Goal: Communication & Community: Answer question/provide support

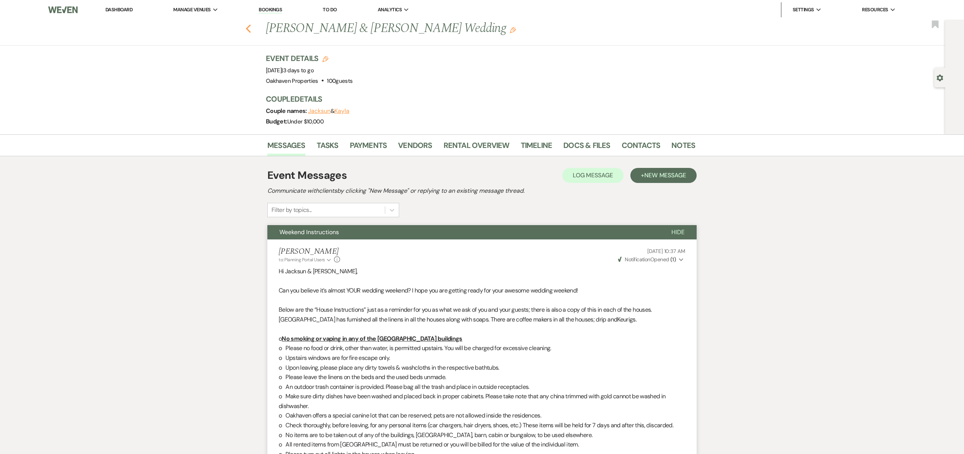
click at [248, 28] on icon "Previous" at bounding box center [249, 28] width 6 height 9
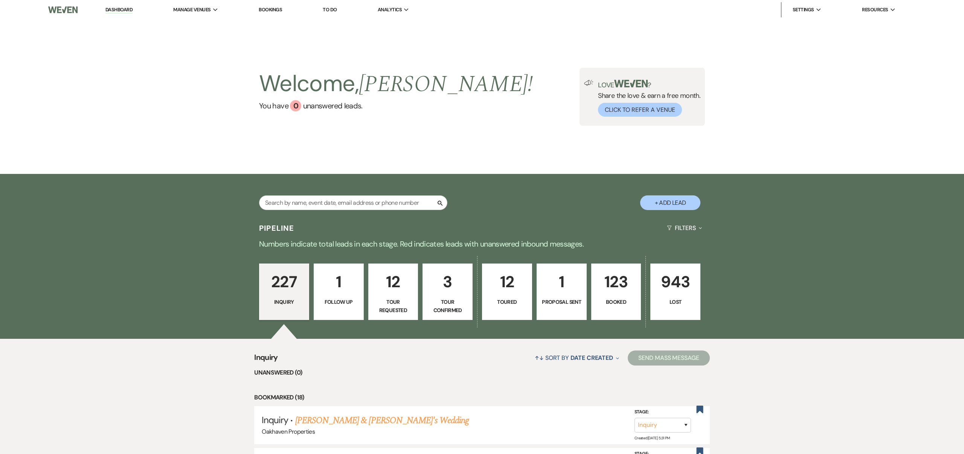
click at [611, 295] on link "123 Booked" at bounding box center [616, 292] width 50 height 57
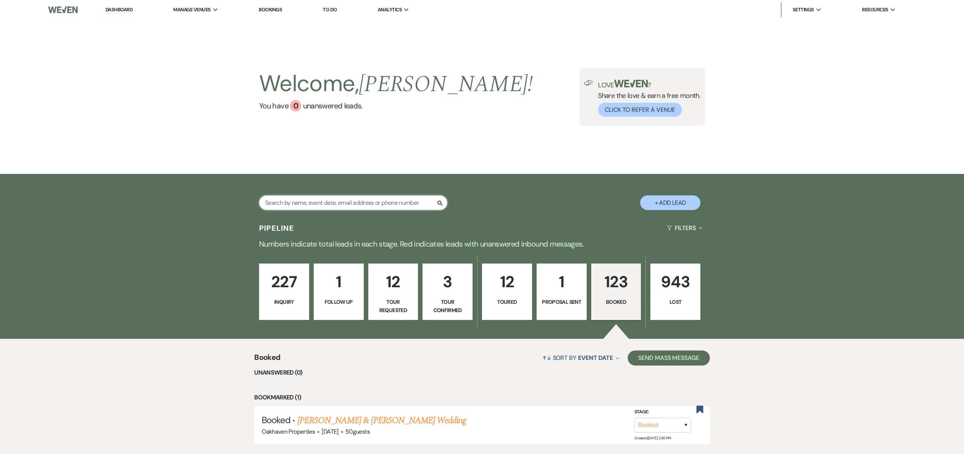
click at [385, 202] on input "text" at bounding box center [353, 203] width 188 height 15
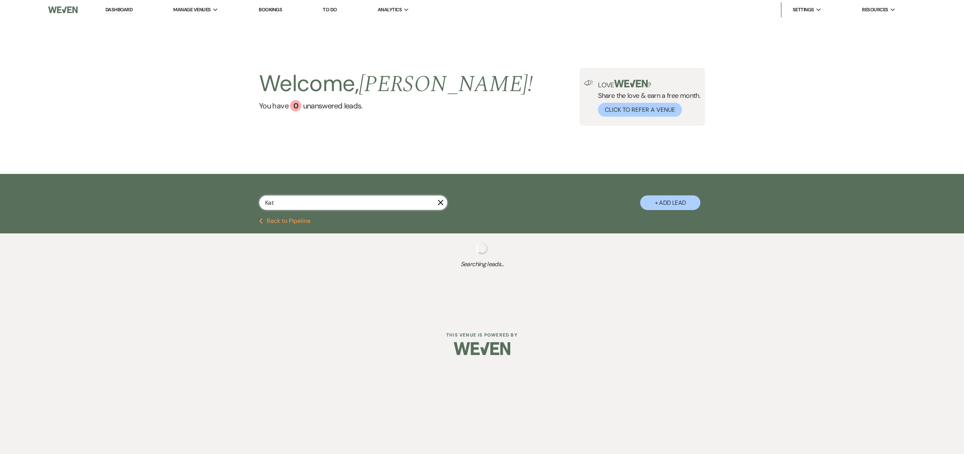
type input "[PERSON_NAME]"
select select "8"
select select "10"
select select "8"
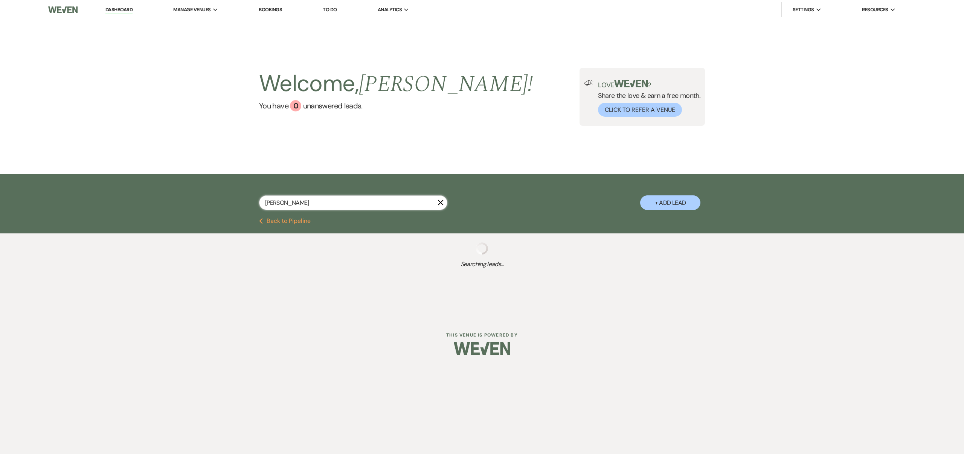
select select "8"
select select "6"
select select "8"
select select "6"
select select "2"
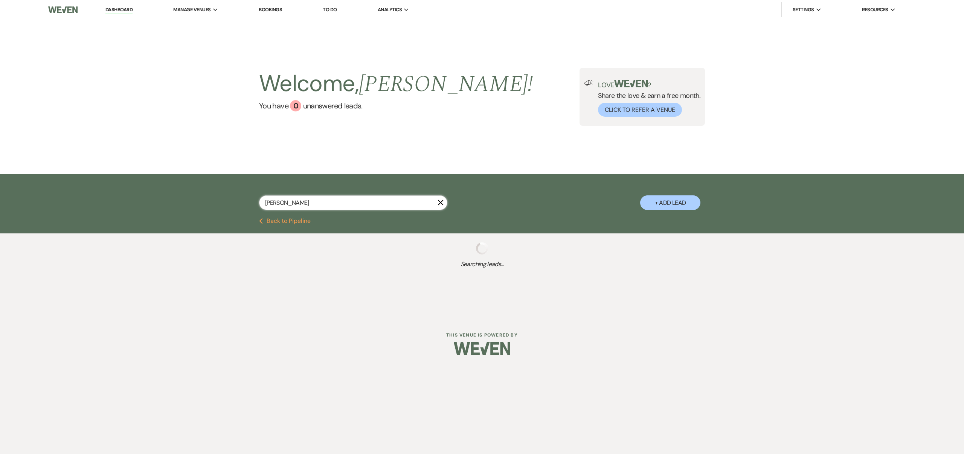
select select "8"
select select "7"
select select "8"
select select "1"
select select "8"
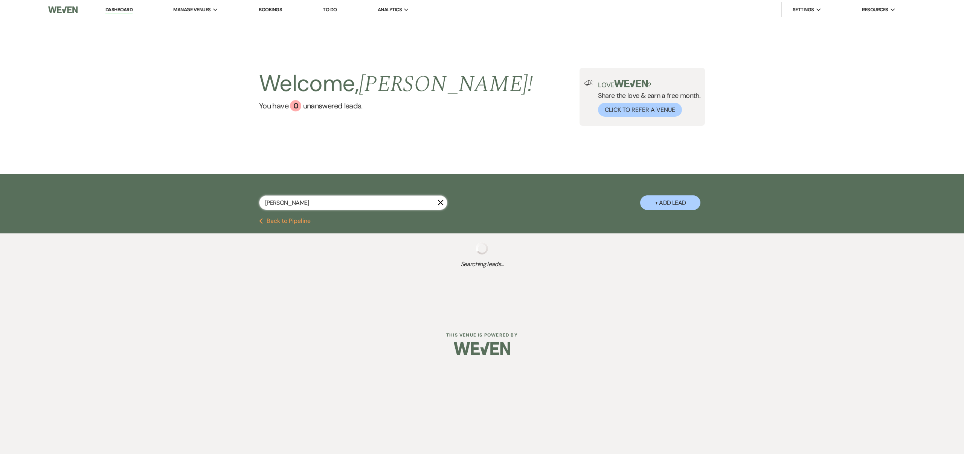
select select "10"
select select "8"
select select "6"
select select "8"
select select "1"
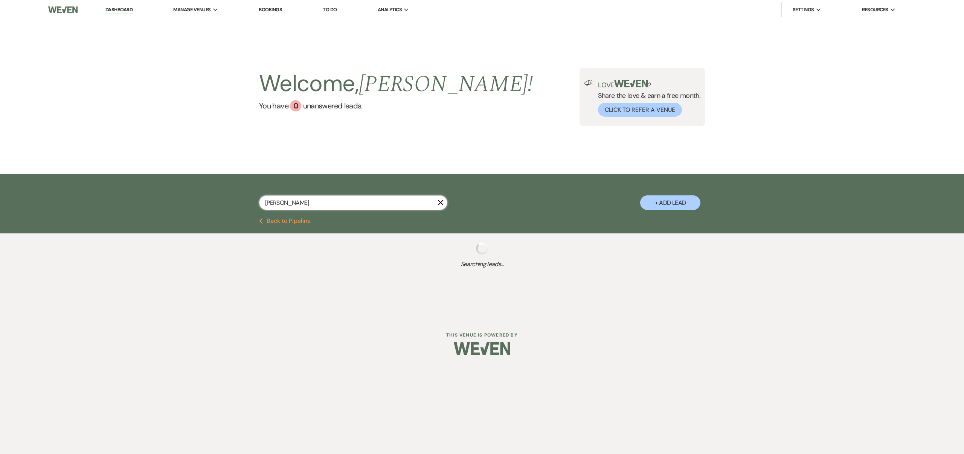
select select "8"
select select "6"
select select "8"
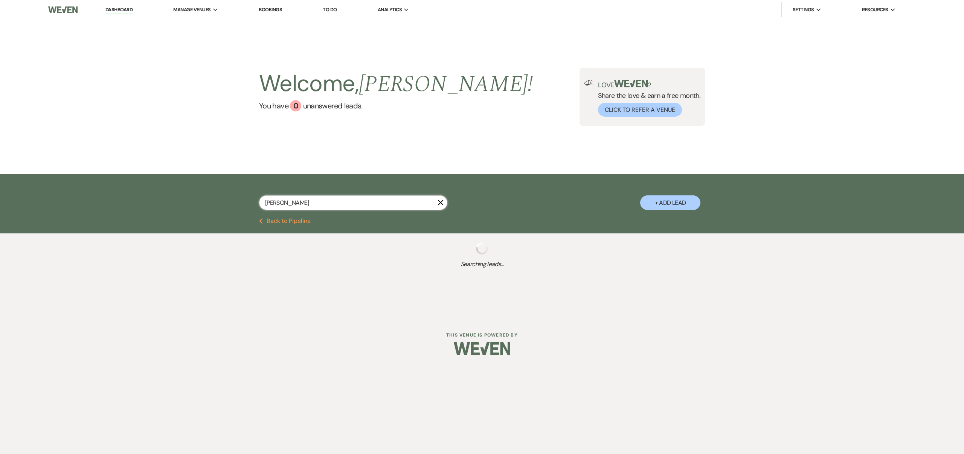
select select "5"
select select "8"
select select "5"
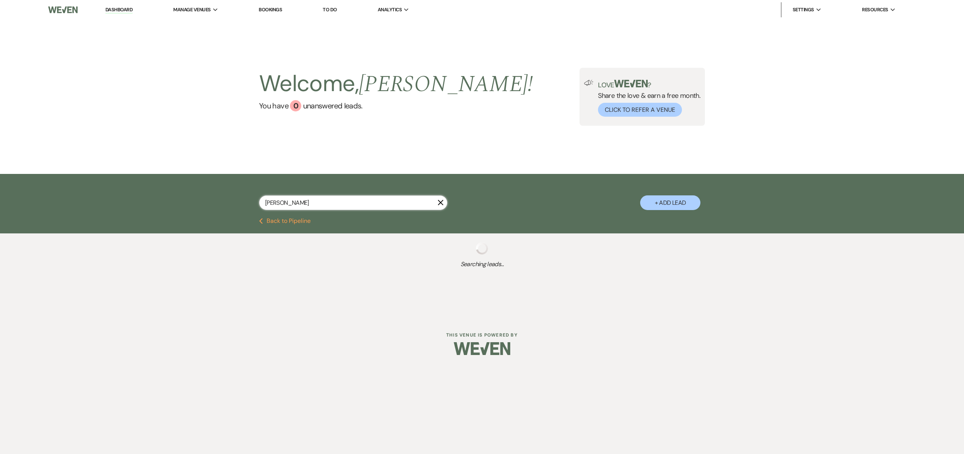
select select "8"
select select "7"
select select "8"
select select "6"
select select "8"
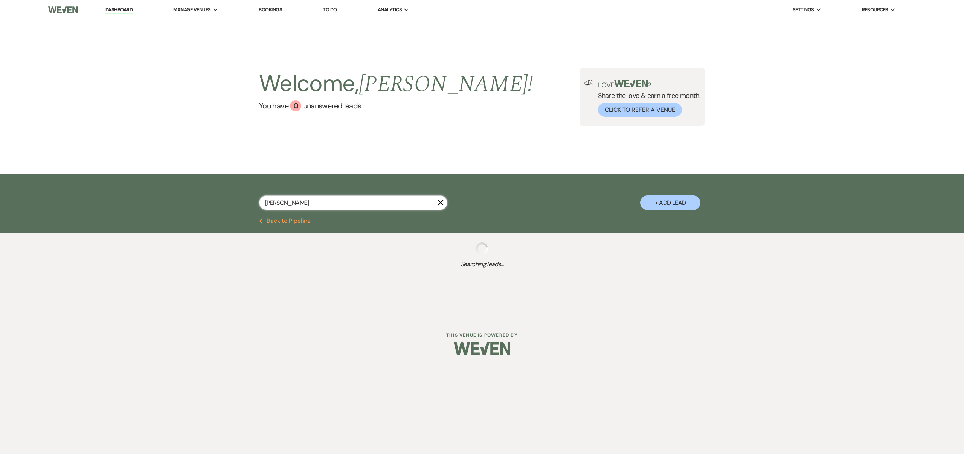
select select "7"
select select "8"
select select "5"
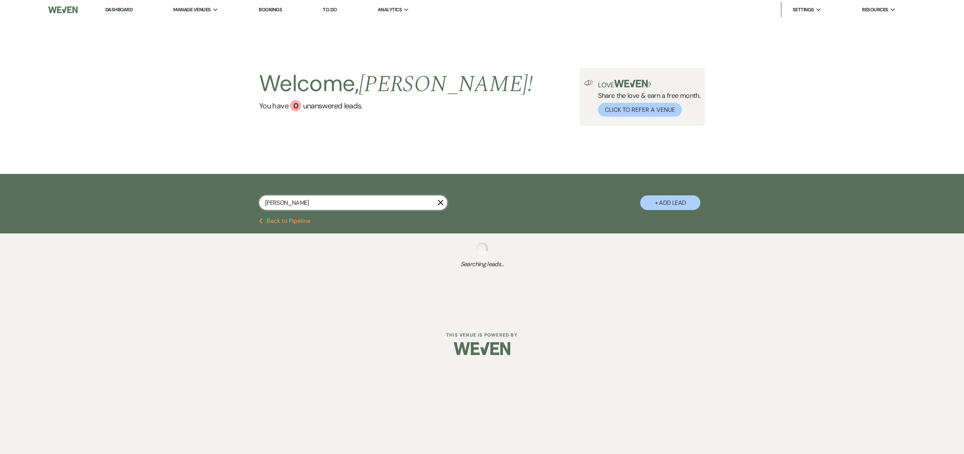
select select "8"
select select "6"
select select "8"
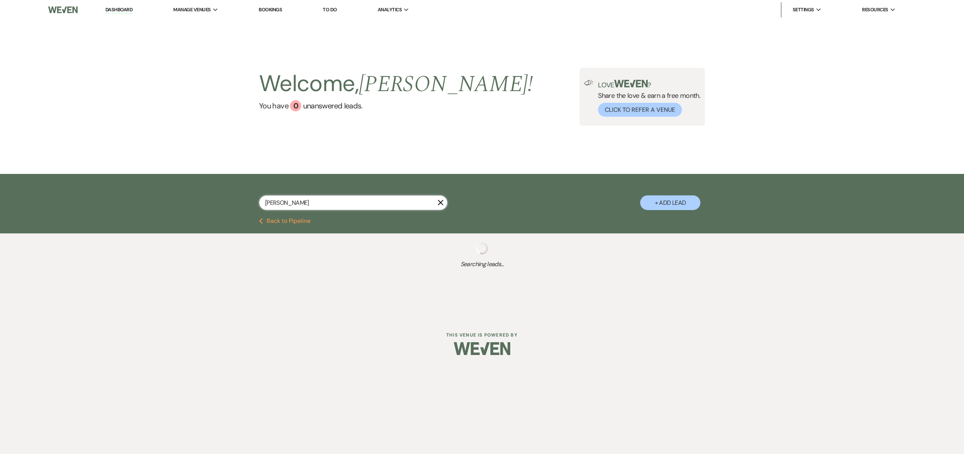
select select "5"
select select "8"
select select "6"
select select "8"
select select "5"
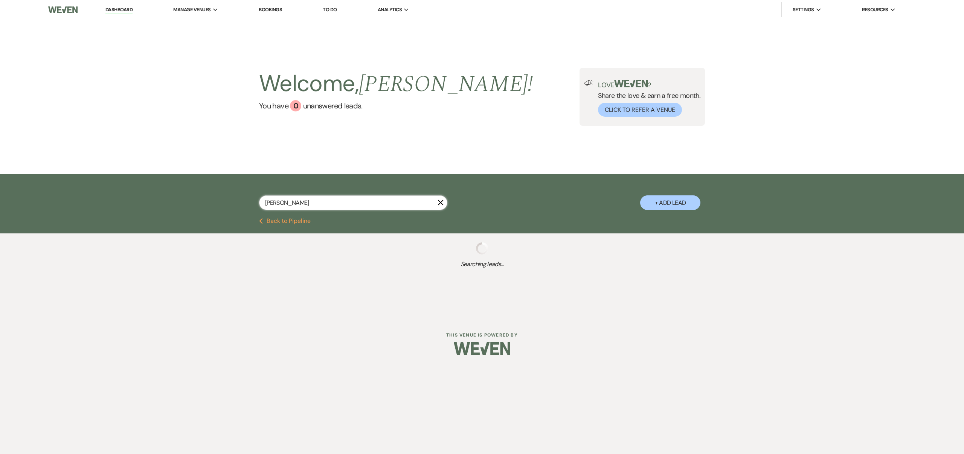
select select "8"
select select "5"
select select "8"
select select "6"
select select "8"
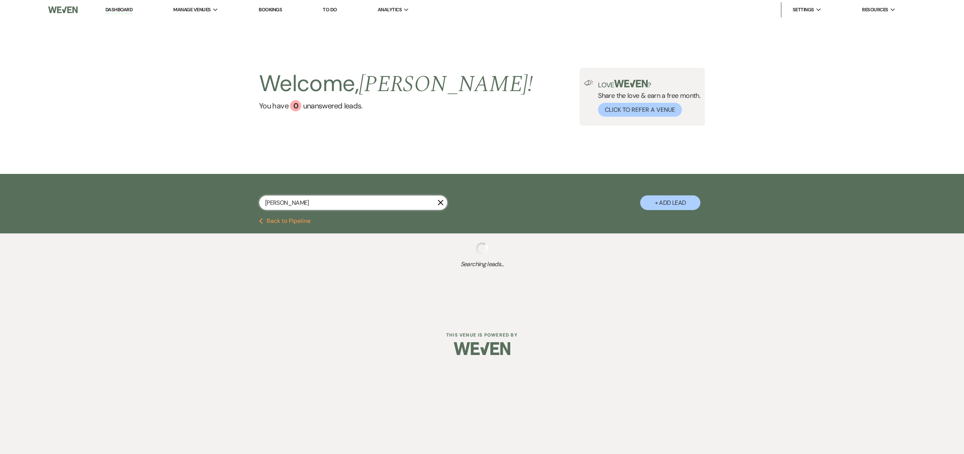
select select "5"
select select "8"
select select "3"
select select "8"
select select "6"
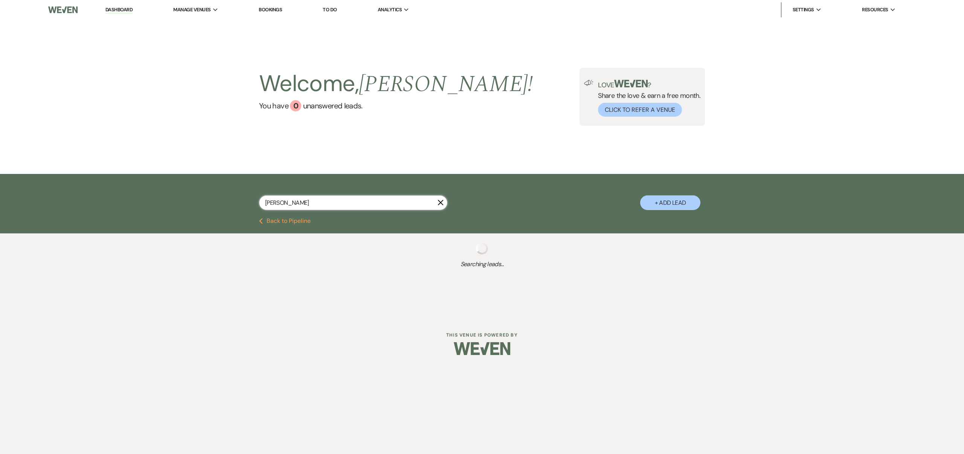
select select "8"
select select "7"
select select "8"
select select "10"
select select "8"
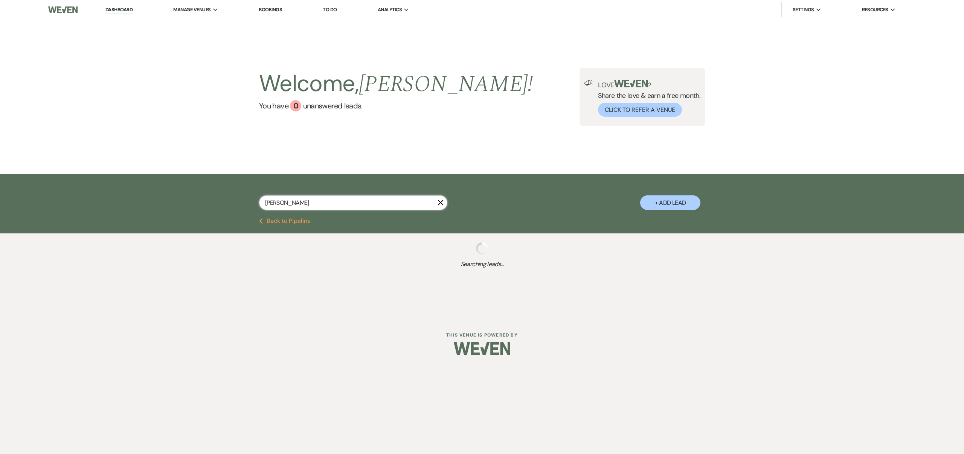
select select "5"
select select "8"
select select "5"
select select "8"
select select "6"
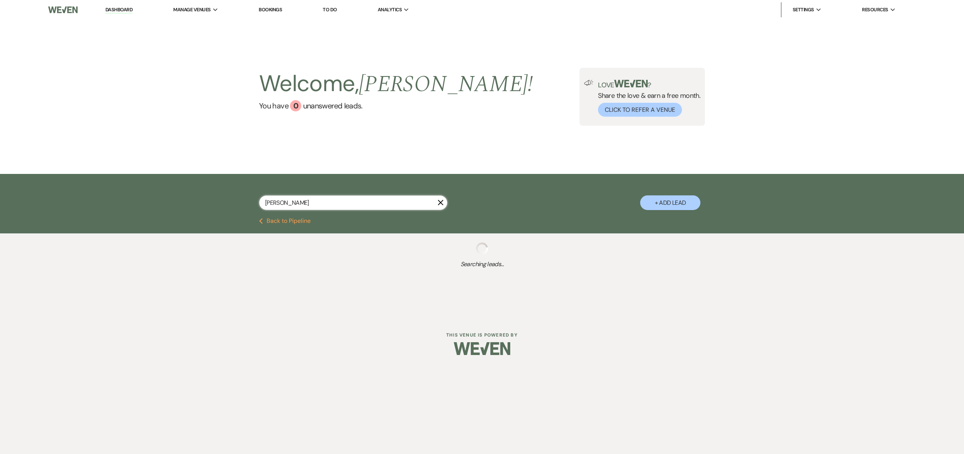
select select "8"
select select "6"
select select "8"
select select "5"
select select "8"
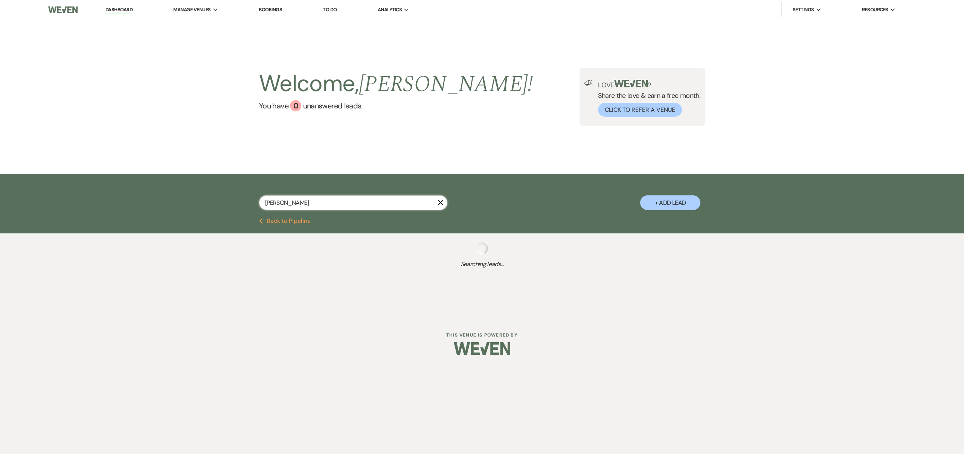
select select "6"
select select "8"
select select "6"
select select "8"
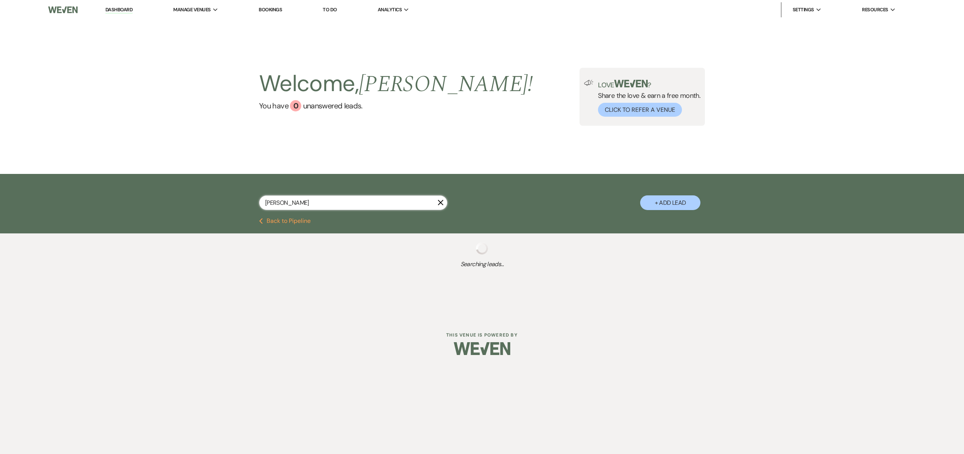
select select "8"
select select "6"
select select "8"
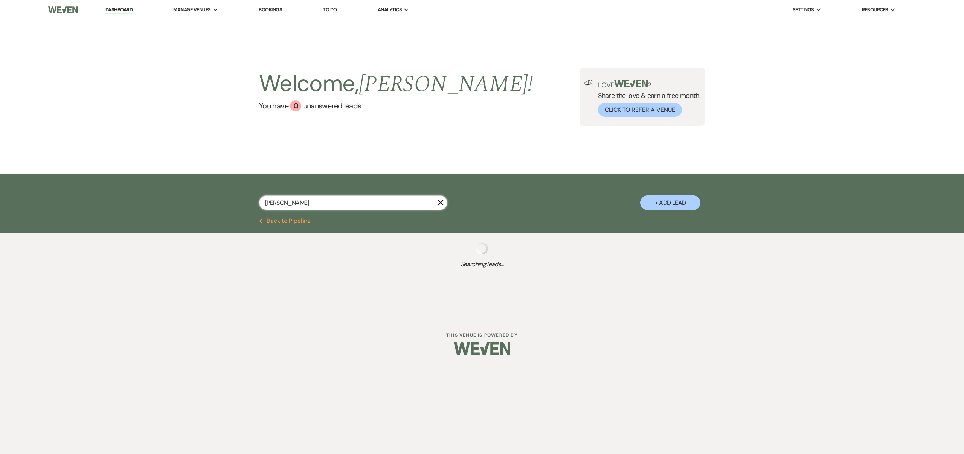
select select "5"
select select "8"
select select "6"
select select "8"
select select "6"
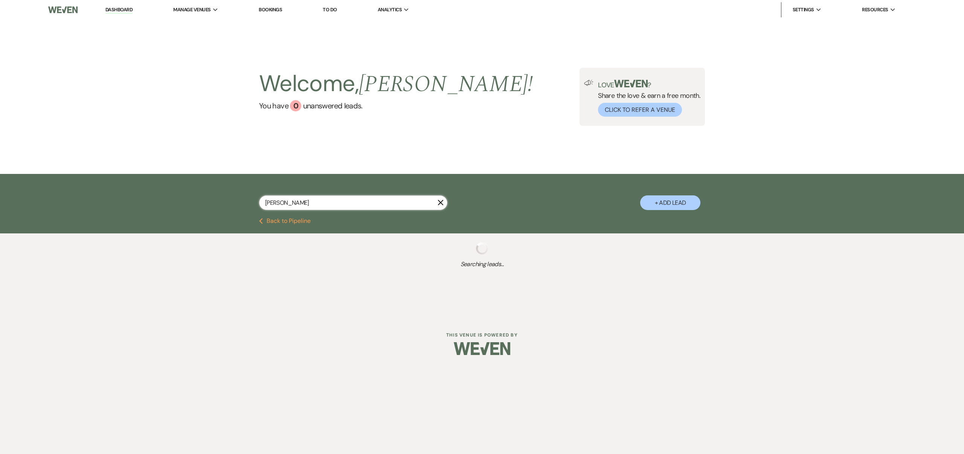
select select "8"
select select "6"
select select "8"
select select "5"
select select "8"
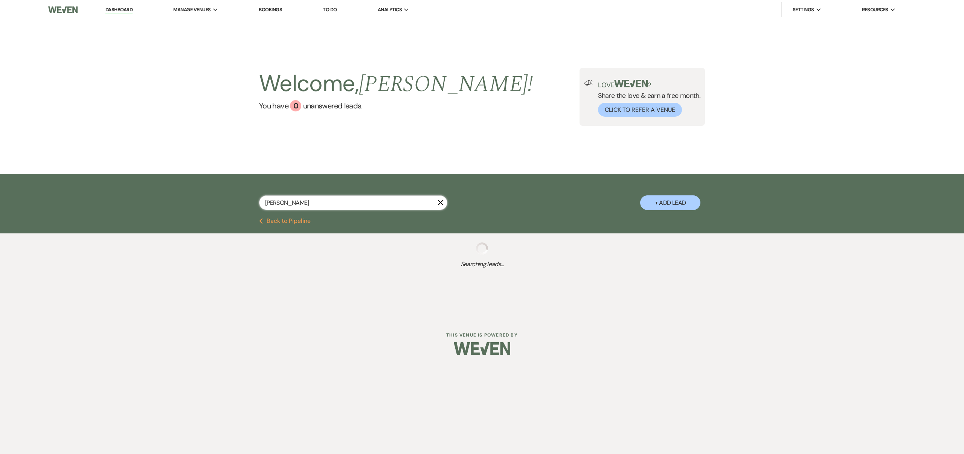
select select "7"
select select "8"
select select "6"
select select "8"
select select "5"
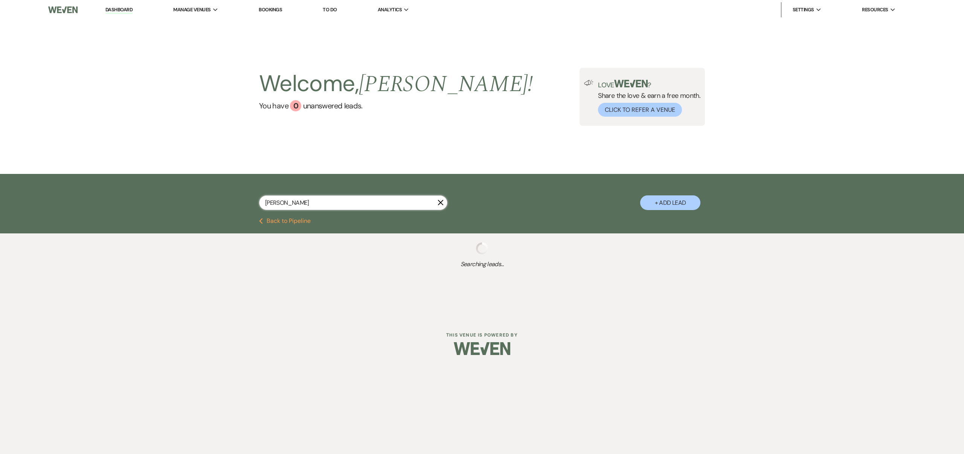
select select "8"
select select "10"
select select "8"
select select "5"
select select "8"
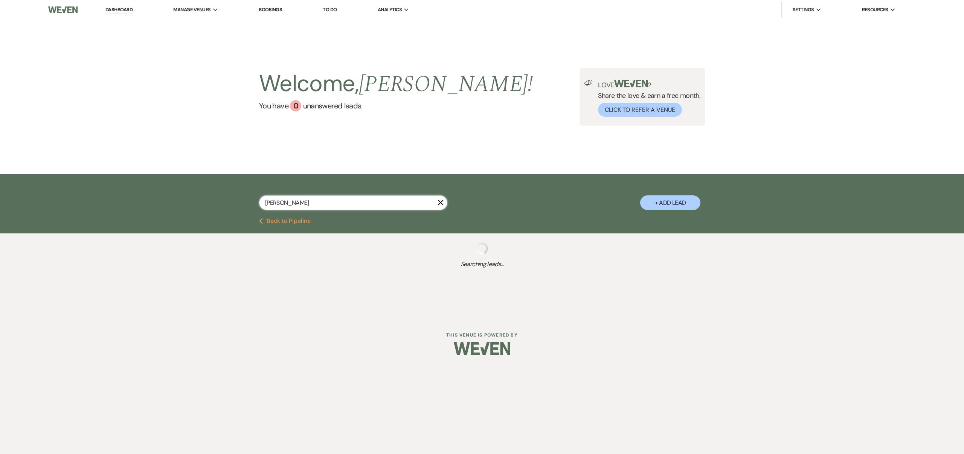
select select "5"
select select "8"
select select "3"
select select "8"
select select "6"
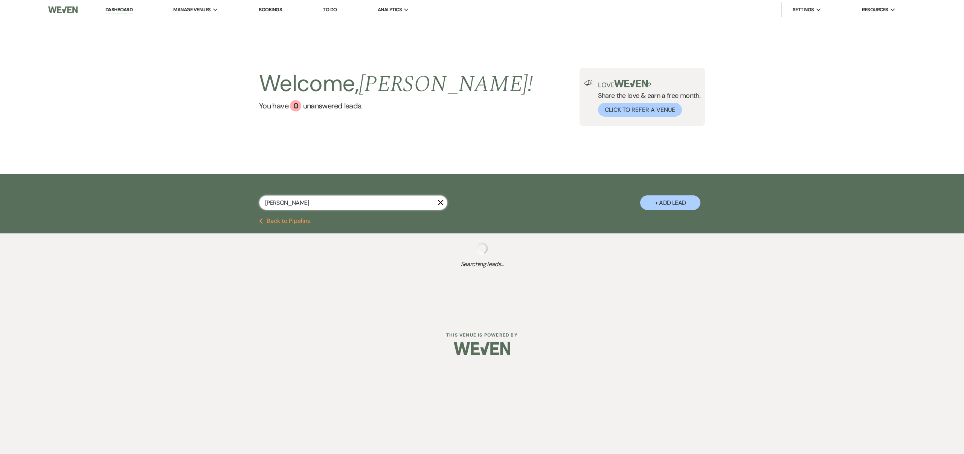
select select "8"
select select "5"
select select "8"
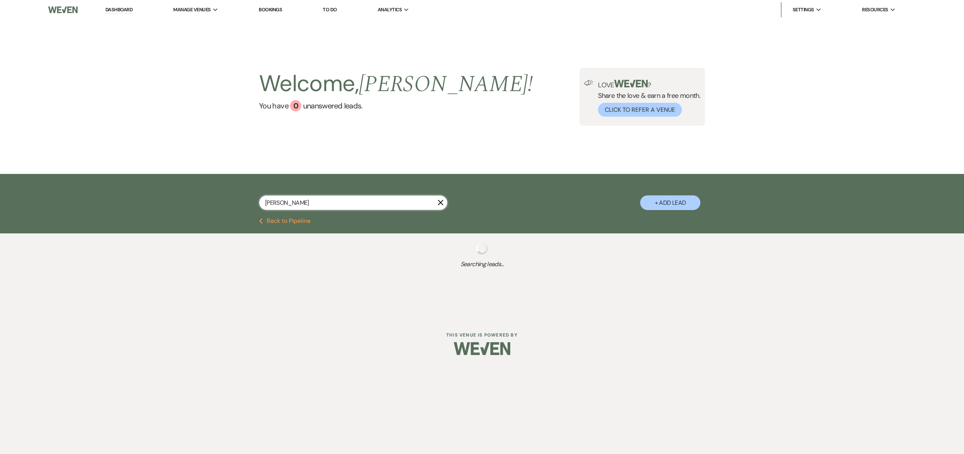
select select "6"
select select "8"
select select "6"
select select "8"
select select "6"
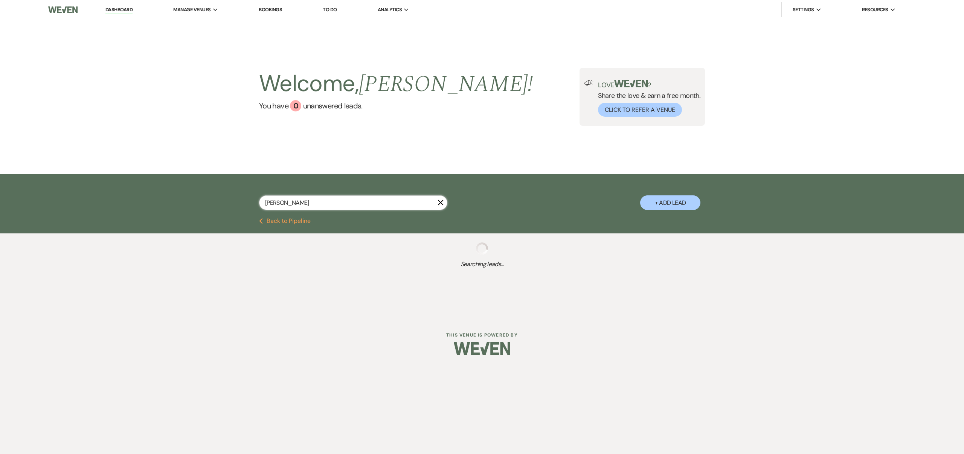
select select "8"
select select "6"
select select "8"
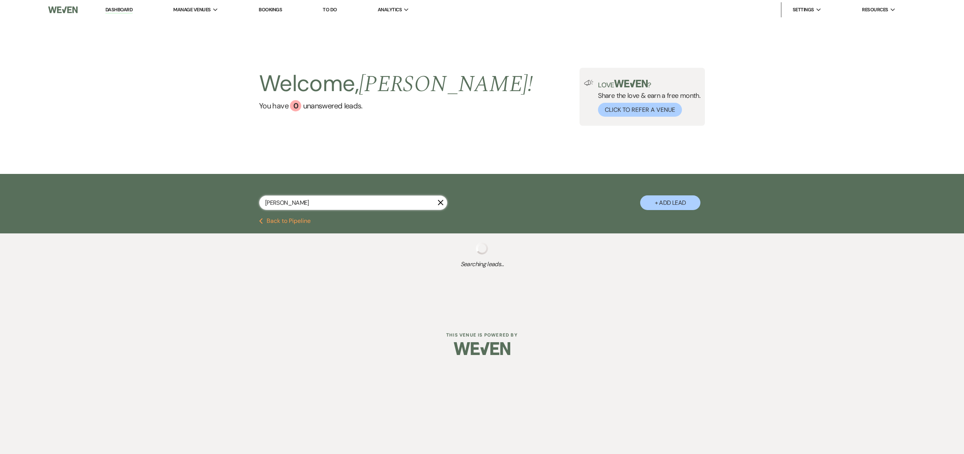
select select "5"
select select "8"
select select "1"
select select "8"
select select "6"
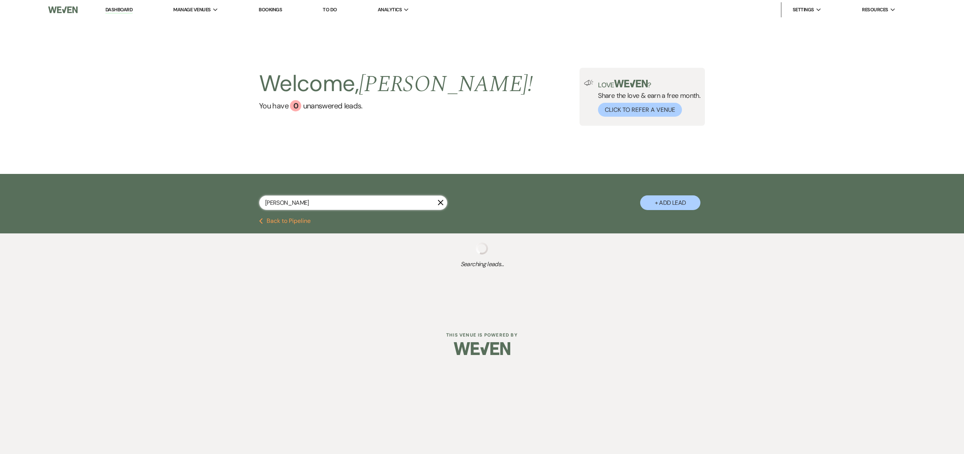
select select "8"
select select "5"
select select "8"
select select "3"
select select "8"
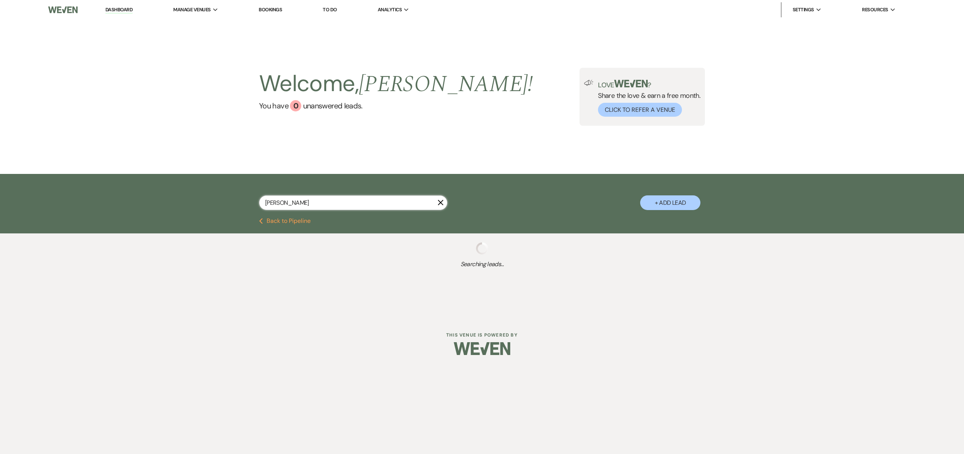
select select "4"
select select "8"
select select "6"
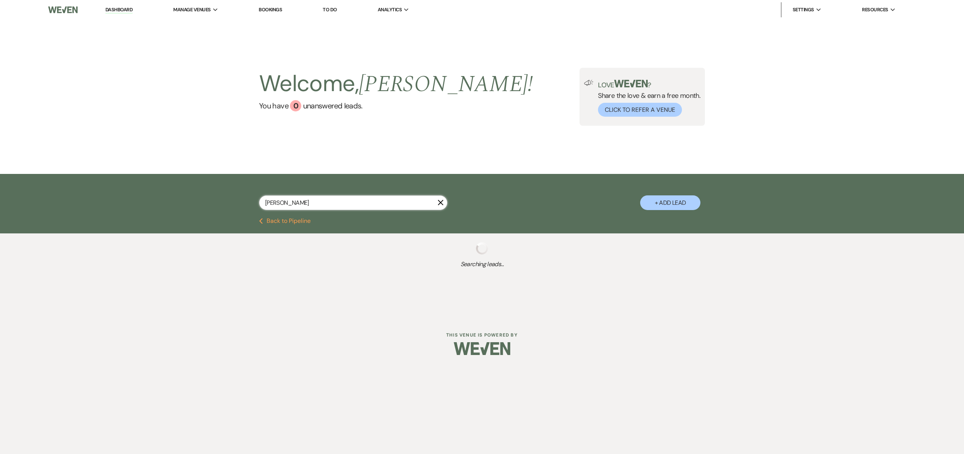
select select "8"
select select "5"
select select "8"
select select "5"
select select "8"
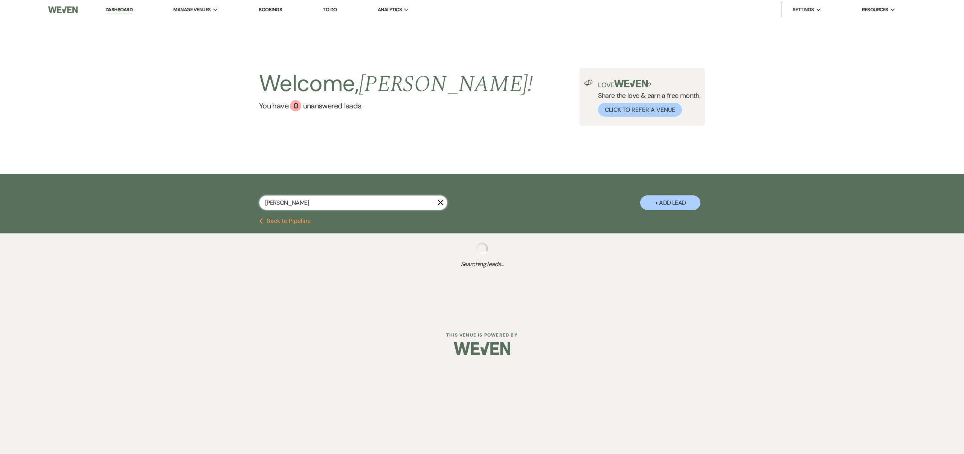
select select "7"
select select "8"
select select "3"
select select "8"
select select "6"
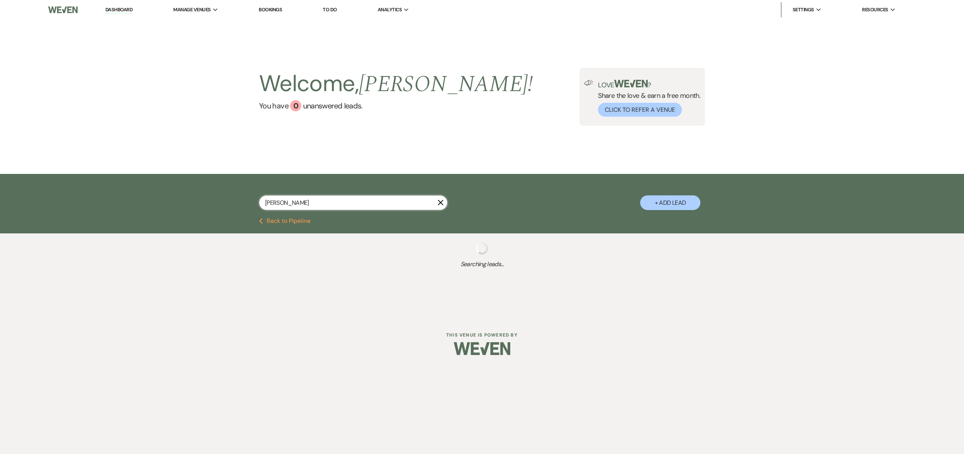
select select "8"
select select "5"
select select "8"
select select "5"
select select "8"
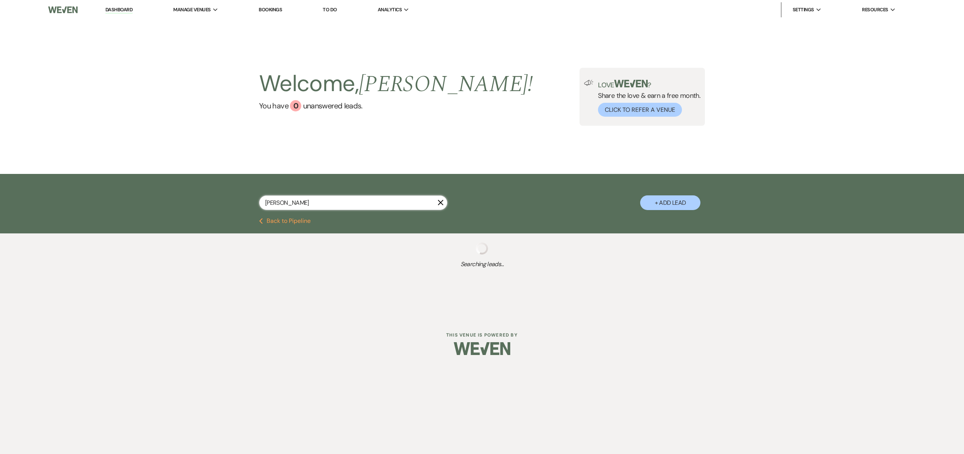
select select "2"
select select "8"
select select "6"
select select "8"
select select "5"
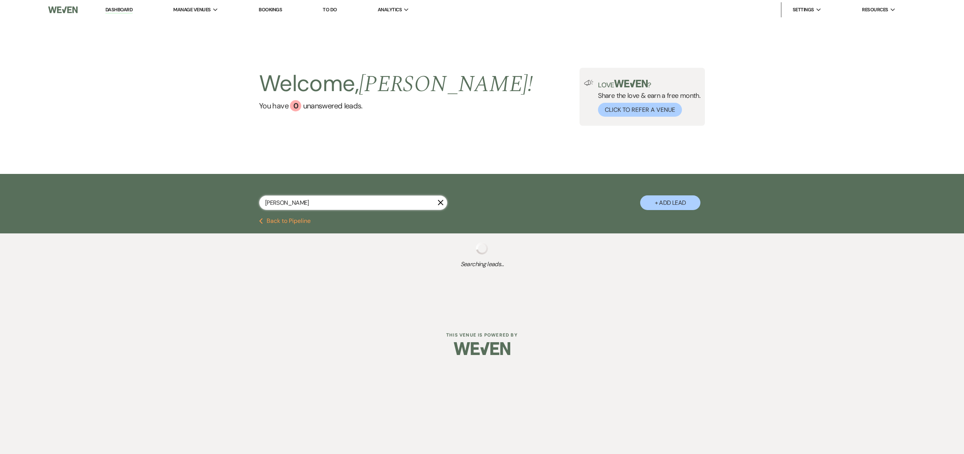
select select "8"
select select "5"
select select "8"
select select "6"
select select "8"
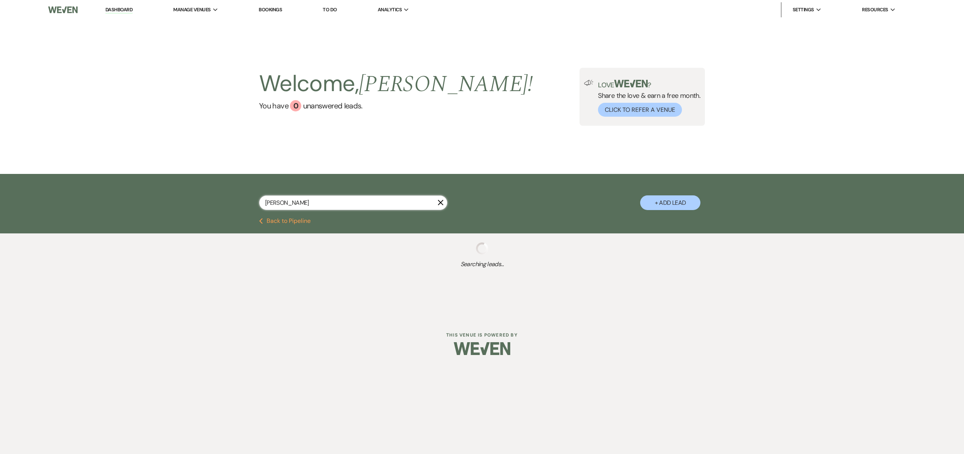
select select "3"
select select "8"
select select "3"
select select "8"
select select "6"
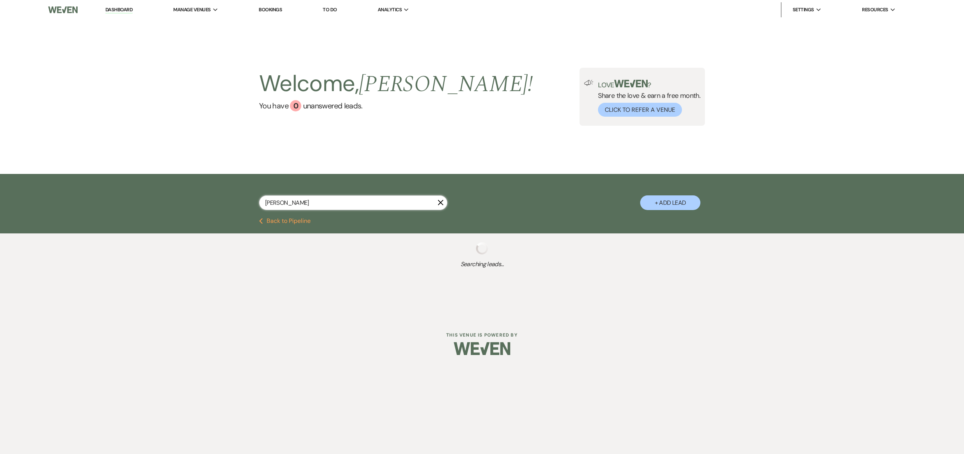
select select "8"
select select "5"
select select "8"
select select "5"
select select "8"
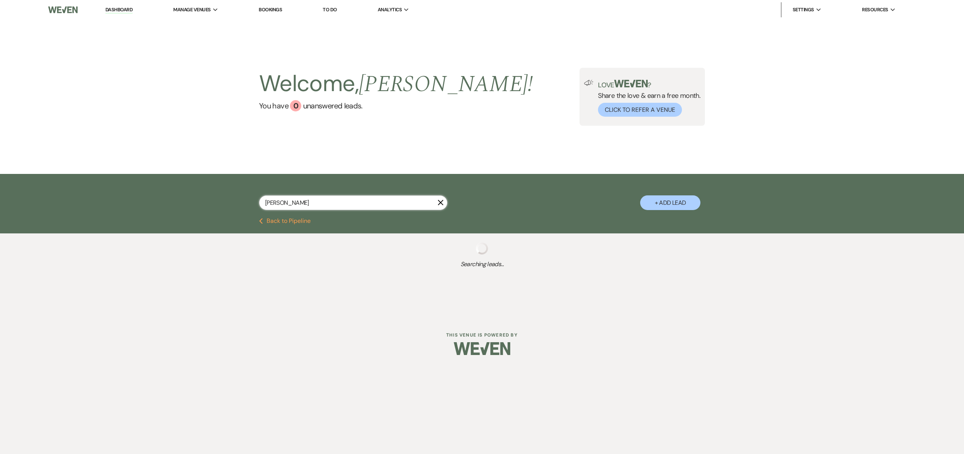
select select "4"
select select "8"
select select "5"
select select "8"
select select "5"
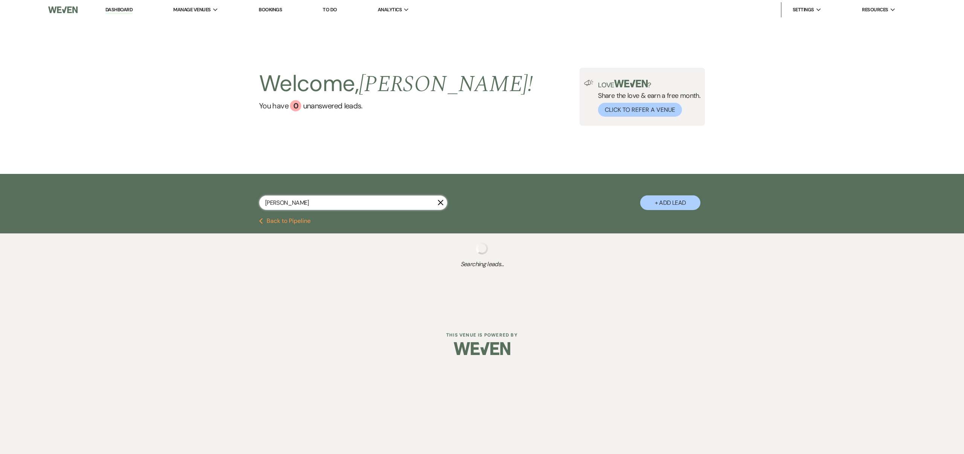
select select "8"
select select "5"
select select "8"
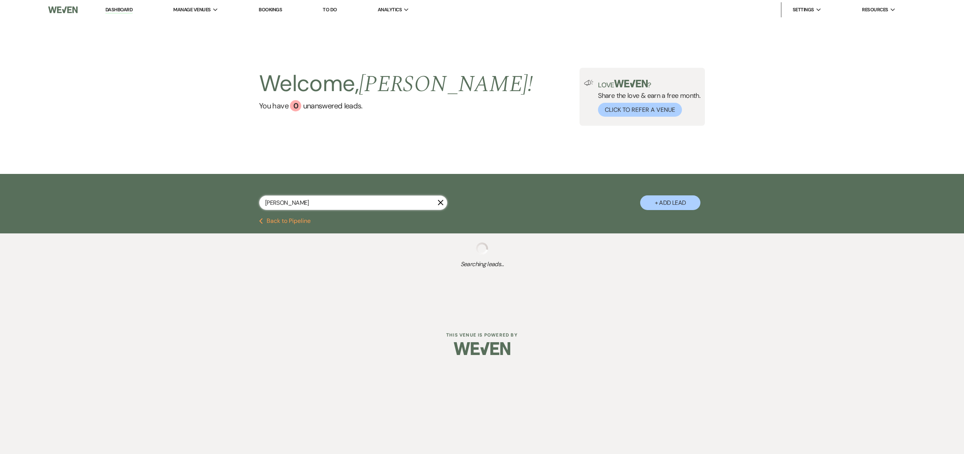
select select "5"
select select "8"
select select "5"
select select "8"
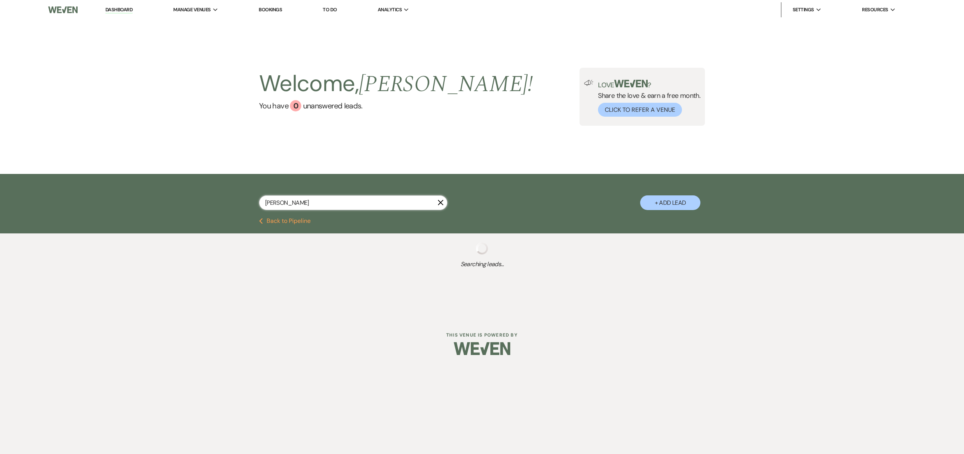
select select "8"
select select "5"
select select "8"
select select "5"
select select "8"
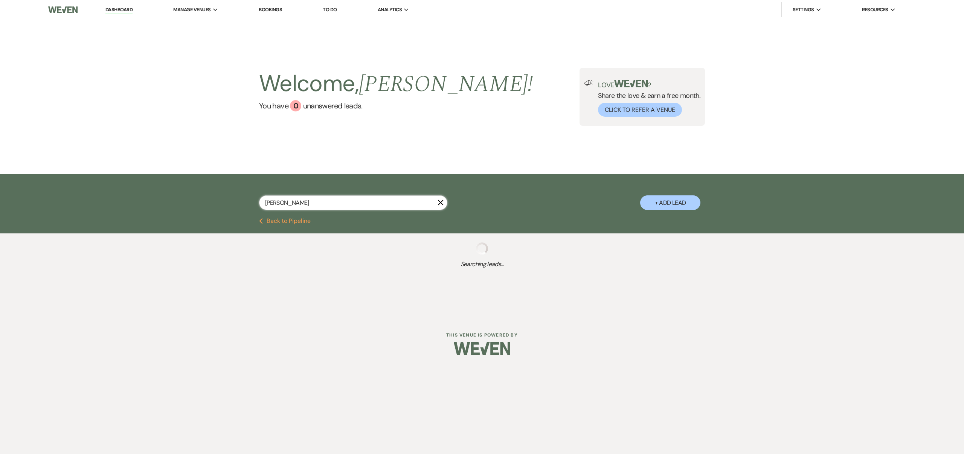
select select "8"
select select "6"
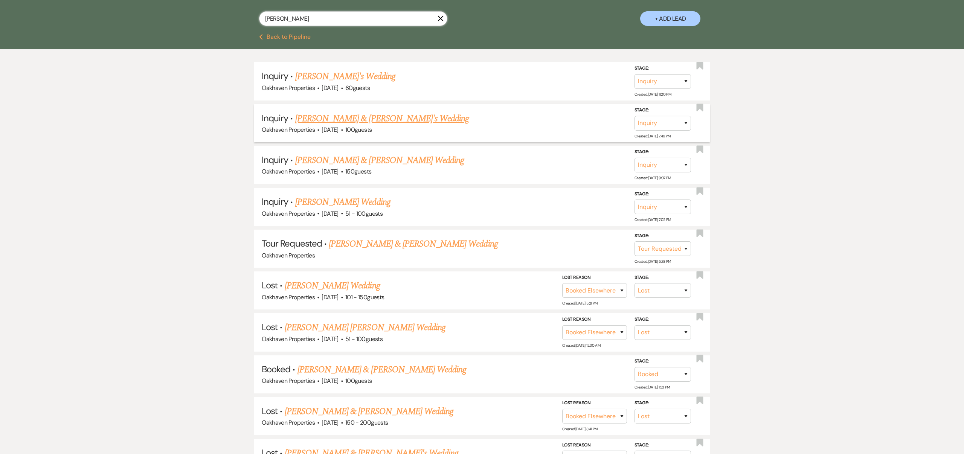
scroll to position [219, 0]
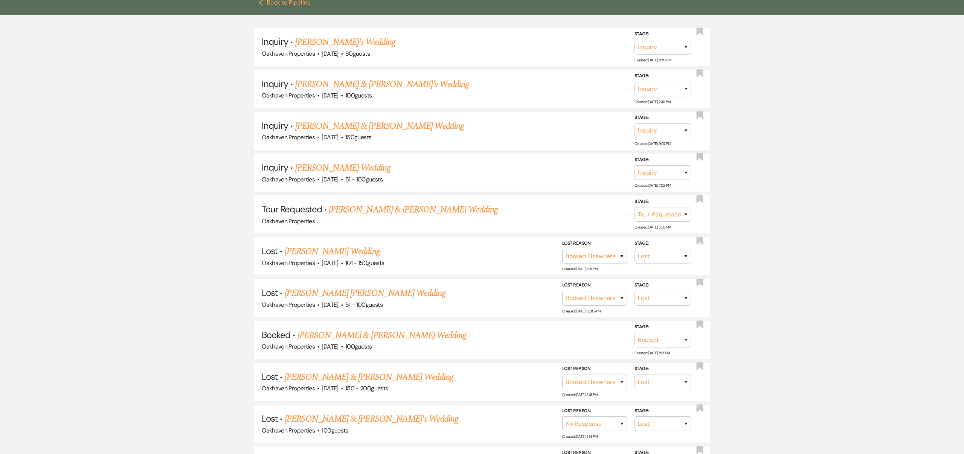
click at [418, 332] on link "[PERSON_NAME] & [PERSON_NAME] Wedding" at bounding box center [382, 336] width 169 height 14
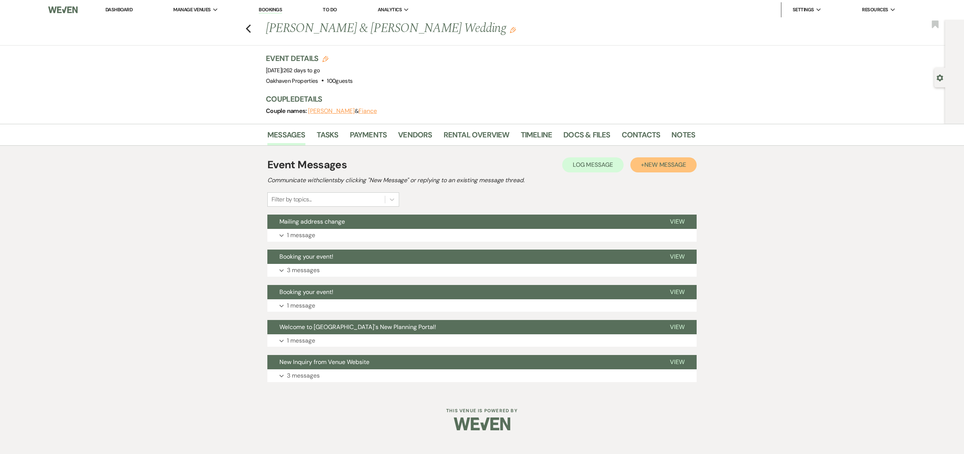
click at [657, 164] on span "New Message" at bounding box center [666, 165] width 42 height 8
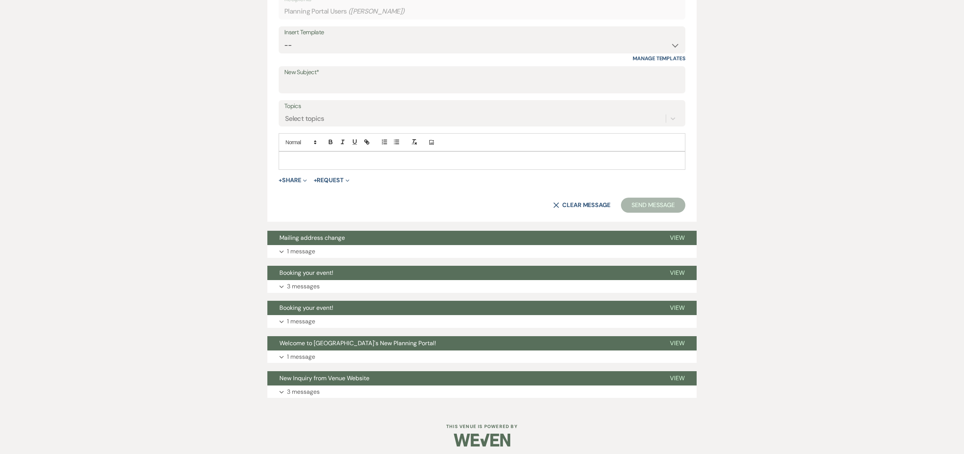
scroll to position [267, 0]
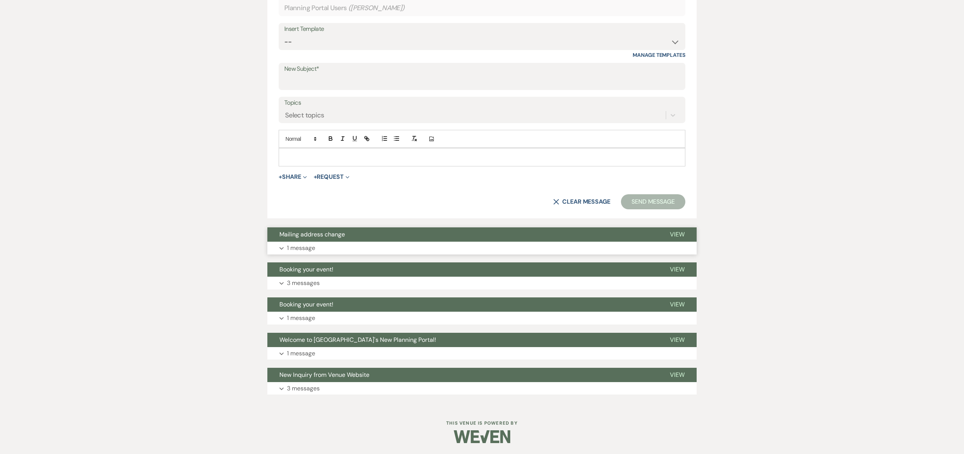
click at [679, 230] on button "View" at bounding box center [677, 235] width 39 height 14
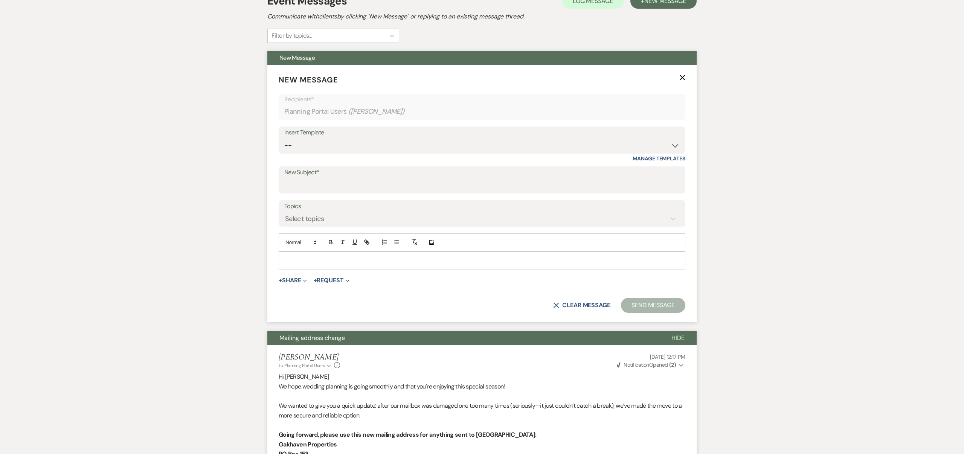
scroll to position [164, 0]
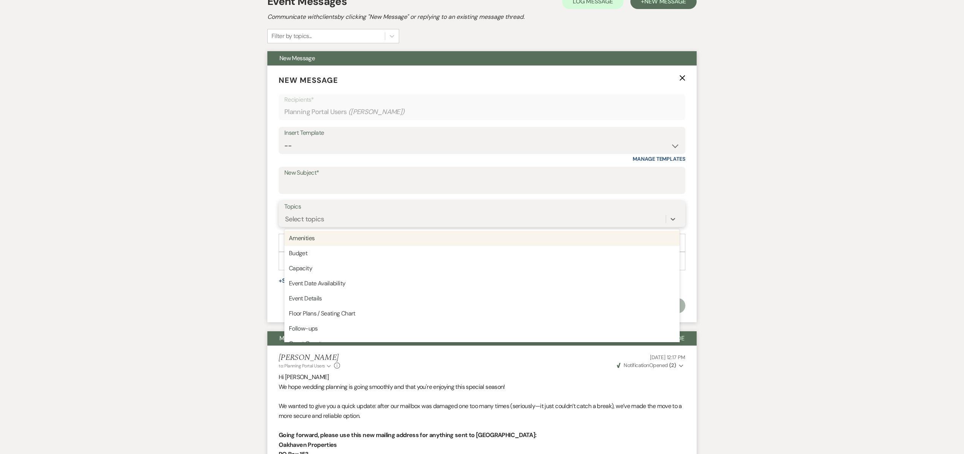
click at [346, 214] on div "Select topics" at bounding box center [475, 219] width 382 height 13
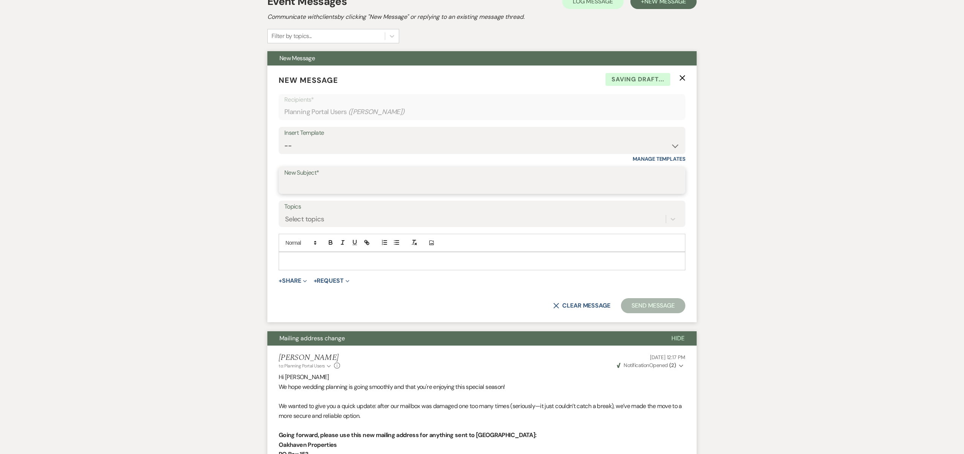
click at [336, 183] on input "New Subject*" at bounding box center [482, 186] width 396 height 15
click at [334, 216] on div "Select topics" at bounding box center [475, 219] width 382 height 13
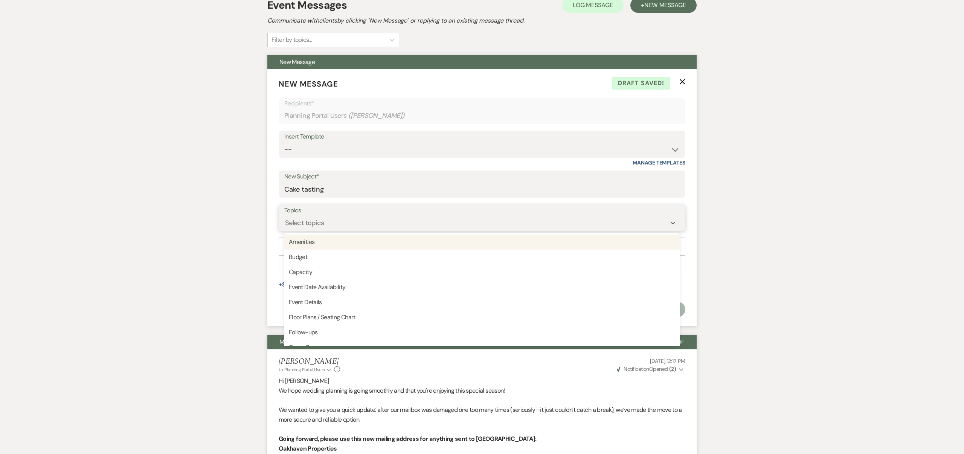
scroll to position [165, 0]
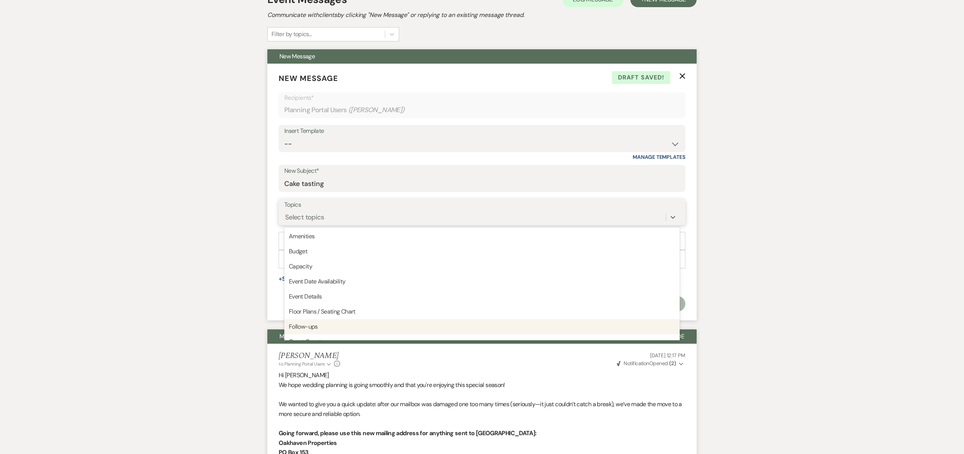
click at [320, 327] on div "Follow-ups" at bounding box center [482, 326] width 396 height 15
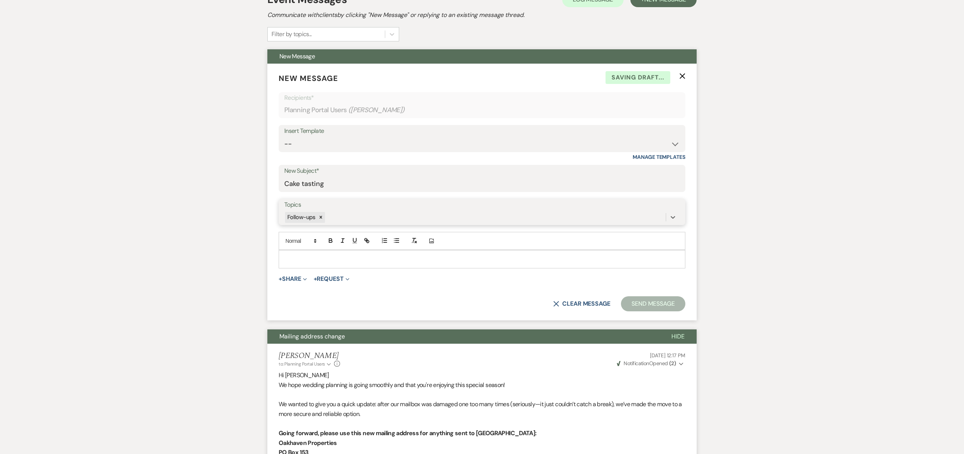
scroll to position [165, 0]
click at [302, 258] on p at bounding box center [482, 259] width 395 height 8
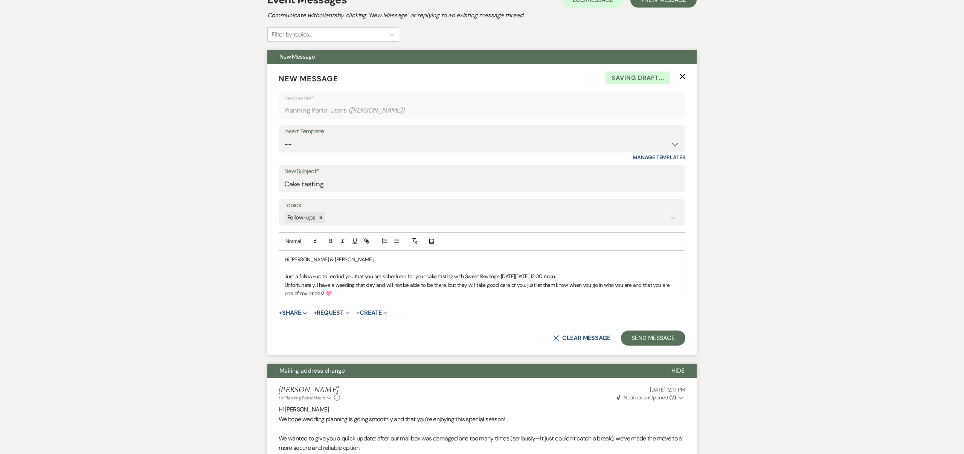
click at [389, 293] on p "Unfortunately, I have a weeding that day and will not be able to be there, but …" at bounding box center [482, 289] width 395 height 17
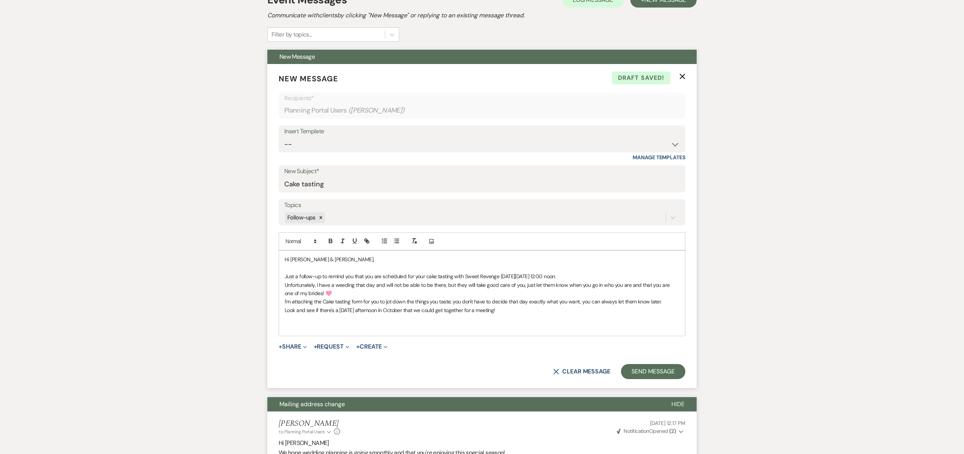
drag, startPoint x: 286, startPoint y: 258, endPoint x: 287, endPoint y: 266, distance: 7.6
click at [286, 258] on p "Hi [PERSON_NAME] & [PERSON_NAME]," at bounding box center [482, 259] width 395 height 8
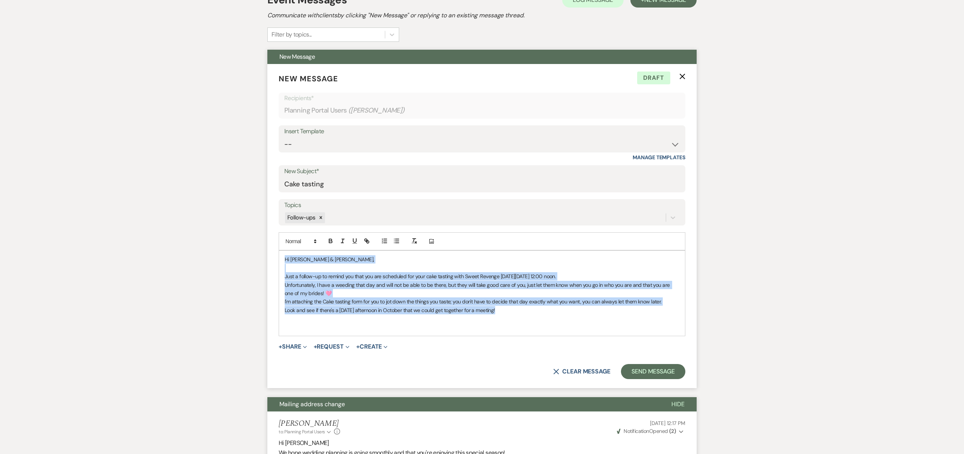
drag, startPoint x: 285, startPoint y: 258, endPoint x: 526, endPoint y: 313, distance: 246.7
click at [521, 310] on div "Hi [PERSON_NAME] & [PERSON_NAME], Just a follow-up to remind you that you are s…" at bounding box center [482, 293] width 406 height 85
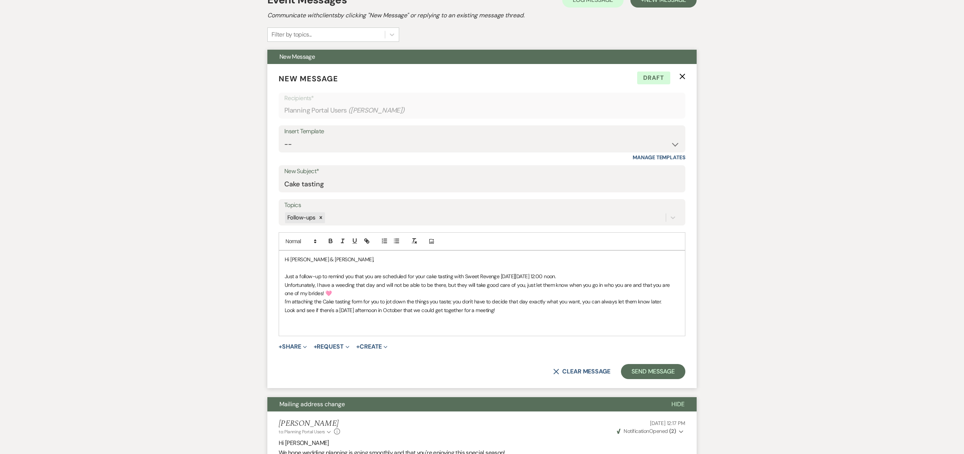
click at [526, 314] on p "Look and see if there's a [DATE] afternoon in October that we could get togethe…" at bounding box center [482, 310] width 395 height 8
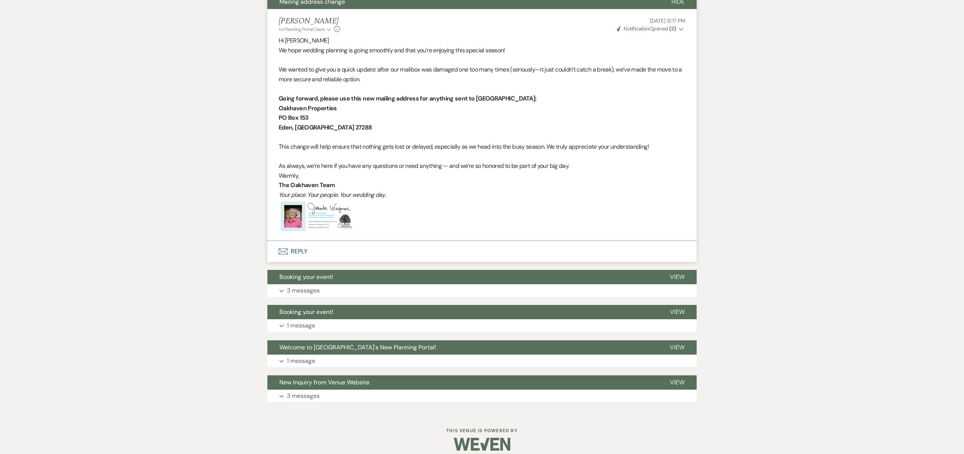
scroll to position [575, 0]
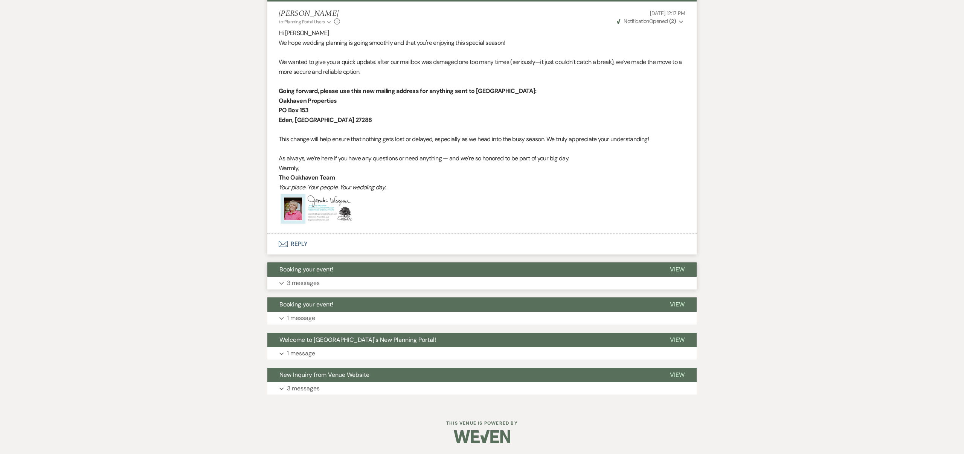
click at [675, 267] on span "View" at bounding box center [677, 270] width 15 height 8
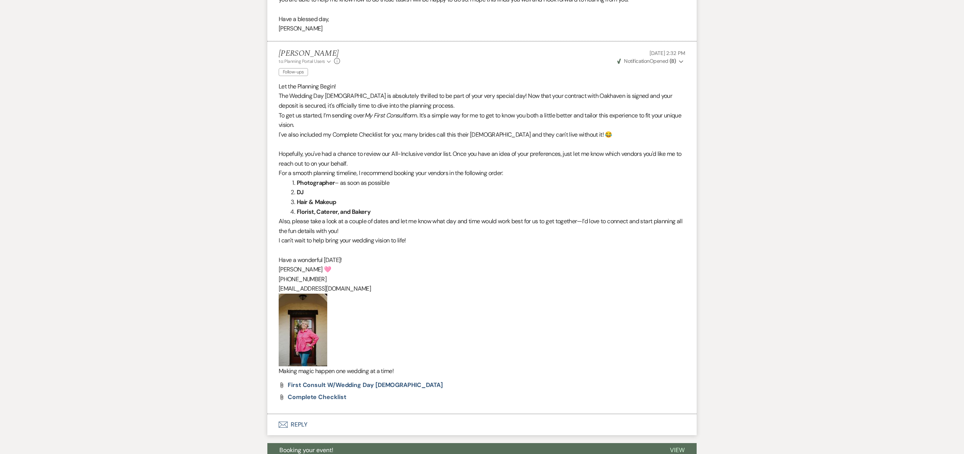
scroll to position [1178, 0]
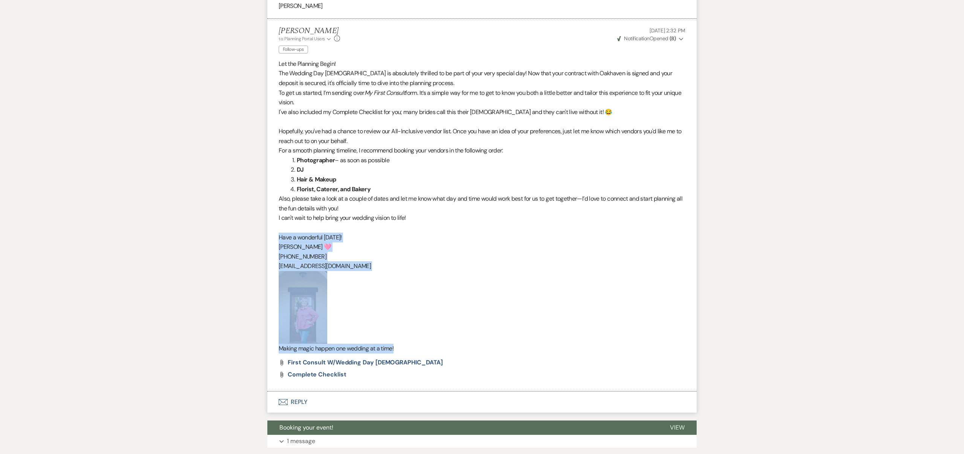
drag, startPoint x: 278, startPoint y: 237, endPoint x: 450, endPoint y: 347, distance: 203.7
click at [450, 347] on div "Let the Planning Begin! The Wedding Day [DEMOGRAPHIC_DATA] is absolutely thrill…" at bounding box center [482, 206] width 407 height 295
copy div "Have a wonderful [DATE]! [PERSON_NAME] 🩷 [PHONE_NUMBER] [EMAIL_ADDRESS][DOMAIN_…"
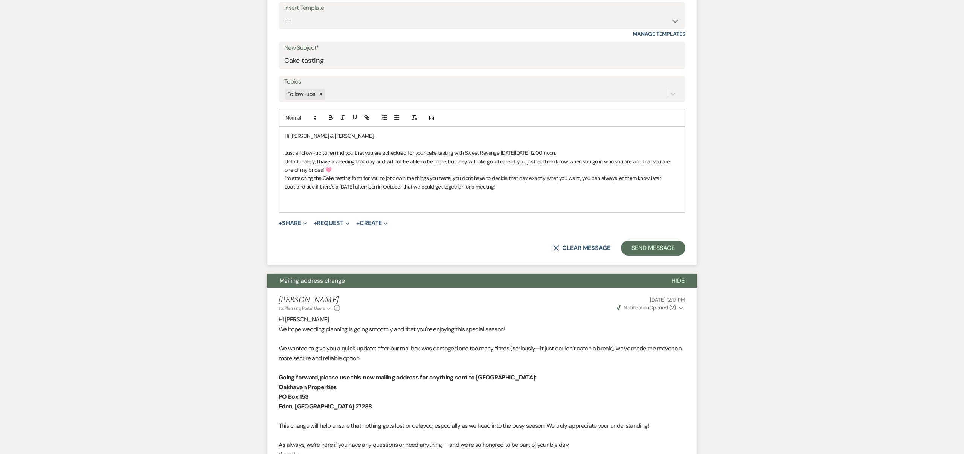
scroll to position [287, 0]
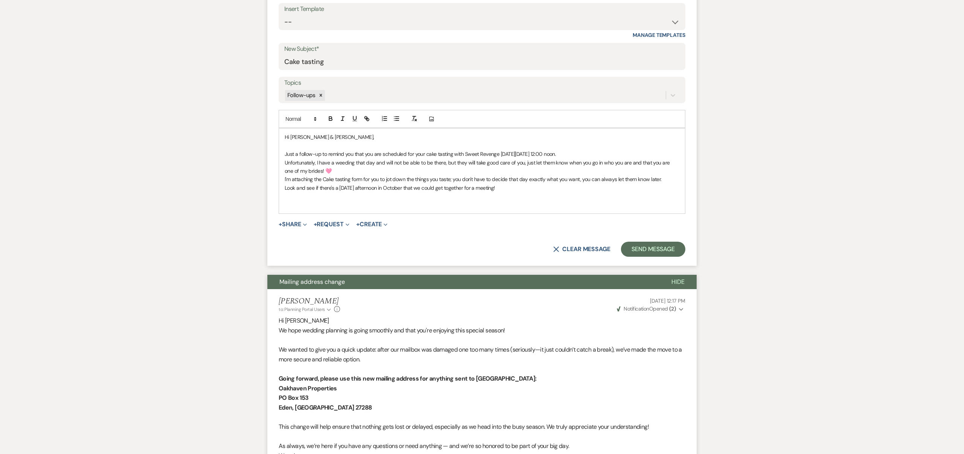
click at [286, 200] on p at bounding box center [482, 196] width 395 height 8
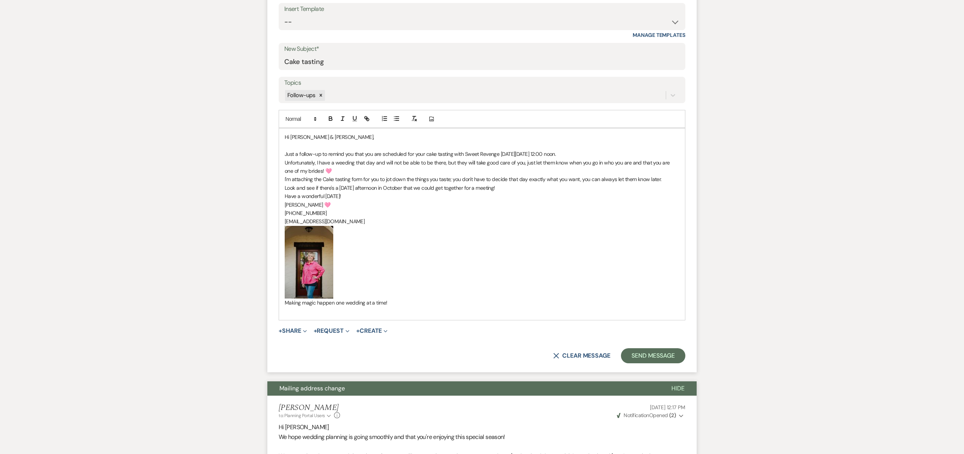
click at [285, 194] on span "Have a wonderful [DATE]!" at bounding box center [313, 196] width 57 height 7
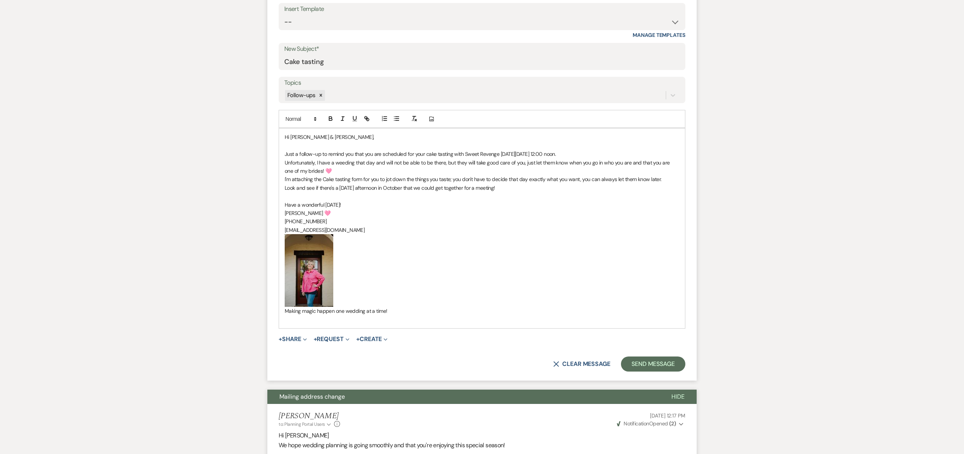
scroll to position [288, 0]
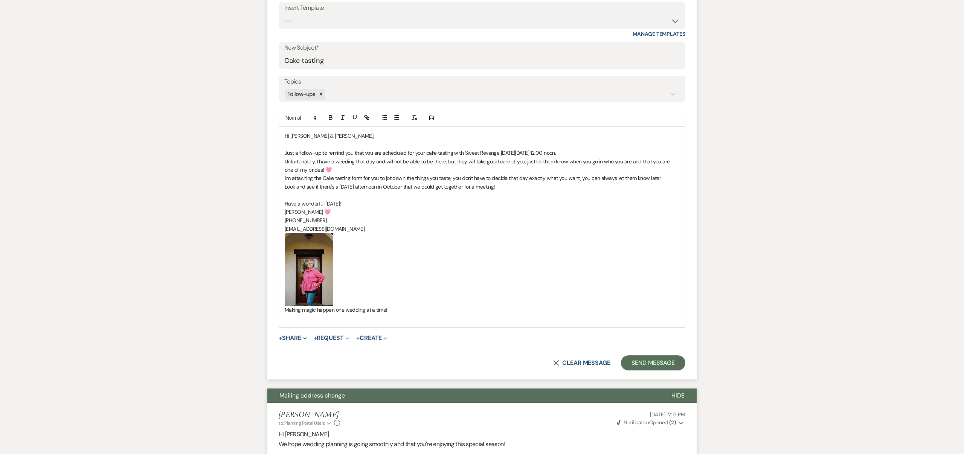
drag, startPoint x: 348, startPoint y: 203, endPoint x: 301, endPoint y: 204, distance: 46.7
click at [302, 204] on span "﻿ Have a wonderful [DATE]!" at bounding box center [313, 203] width 57 height 7
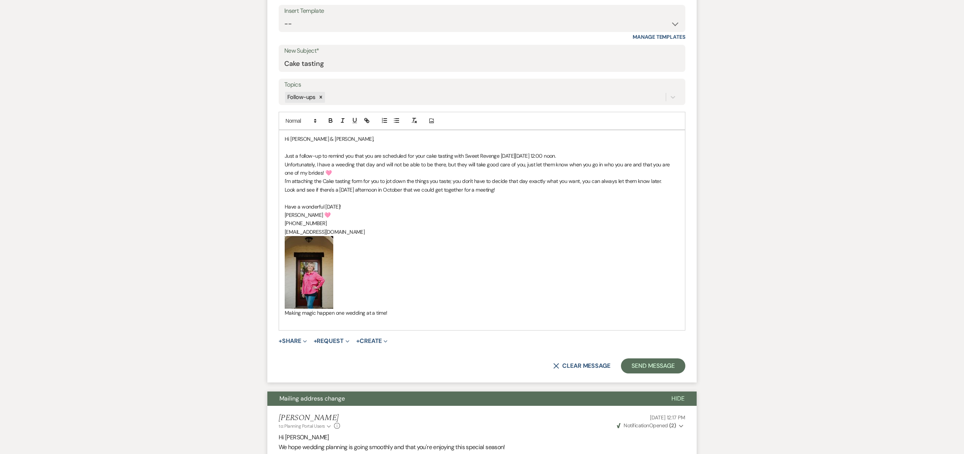
scroll to position [283, 0]
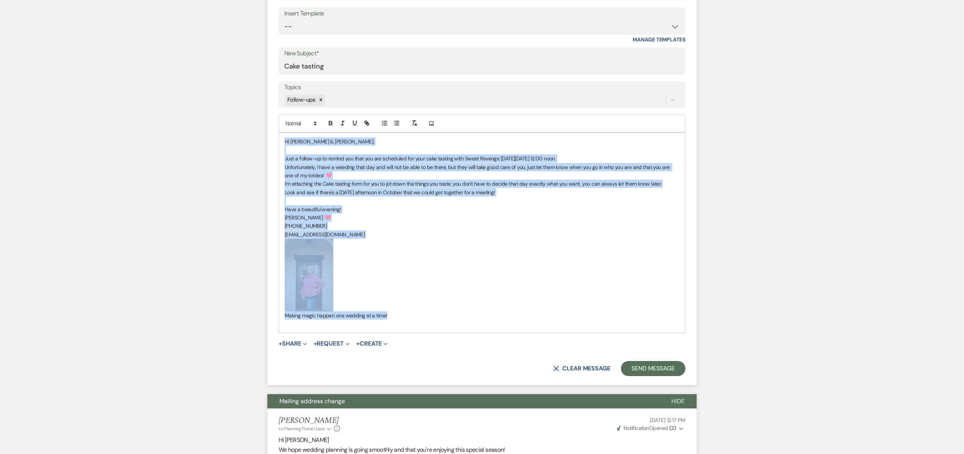
drag, startPoint x: 285, startPoint y: 142, endPoint x: 513, endPoint y: 305, distance: 281.1
click at [530, 316] on div "Hi [PERSON_NAME] & [PERSON_NAME], Just a follow-up to remind you that you are s…" at bounding box center [482, 233] width 406 height 200
copy div "Hi [PERSON_NAME] & [PERSON_NAME], Just a follow-up to remind you that you are s…"
click at [388, 227] on p "[PHONE_NUMBER]" at bounding box center [482, 226] width 395 height 8
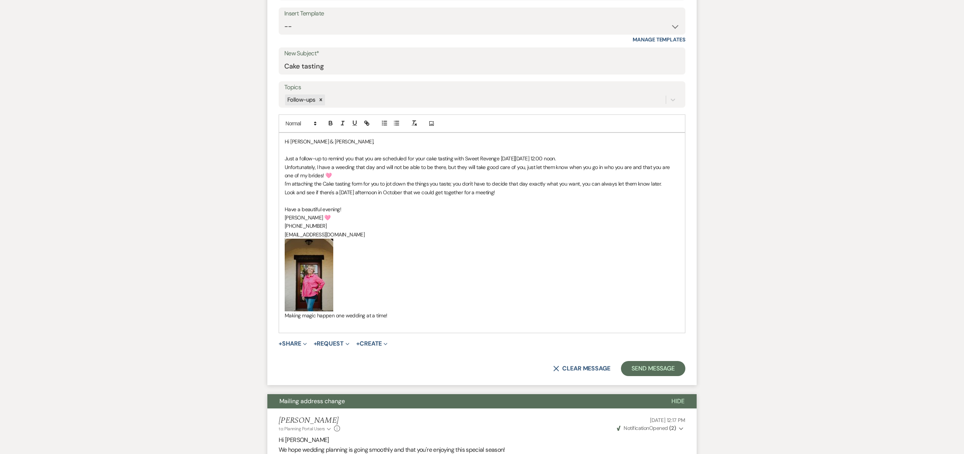
click at [286, 200] on p at bounding box center [482, 201] width 395 height 8
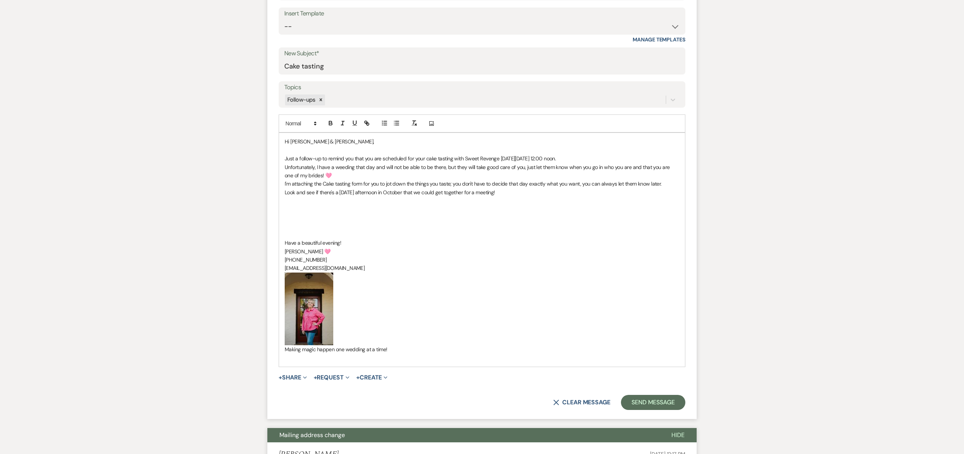
drag, startPoint x: 286, startPoint y: 216, endPoint x: 292, endPoint y: 214, distance: 6.7
click at [286, 215] on p at bounding box center [482, 218] width 395 height 8
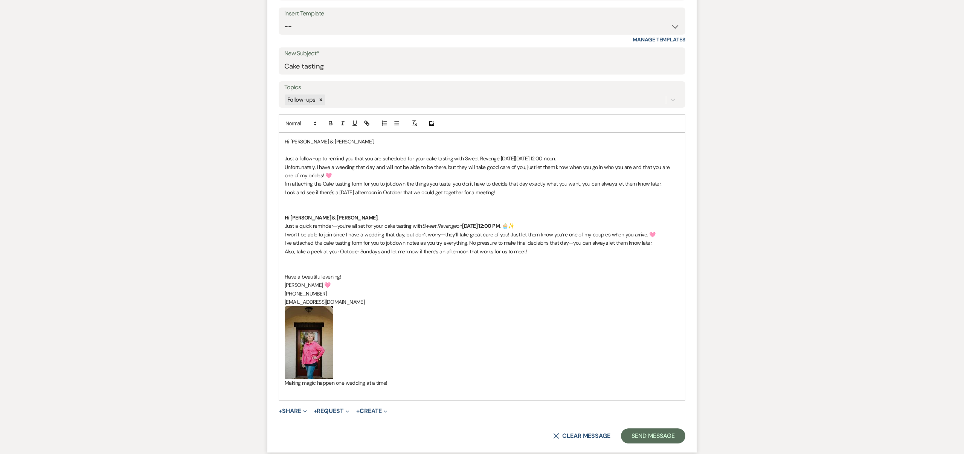
click at [565, 226] on p "Just a quick reminder—you’re all set for your cake tasting with Sweet Revenge […" at bounding box center [482, 226] width 395 height 8
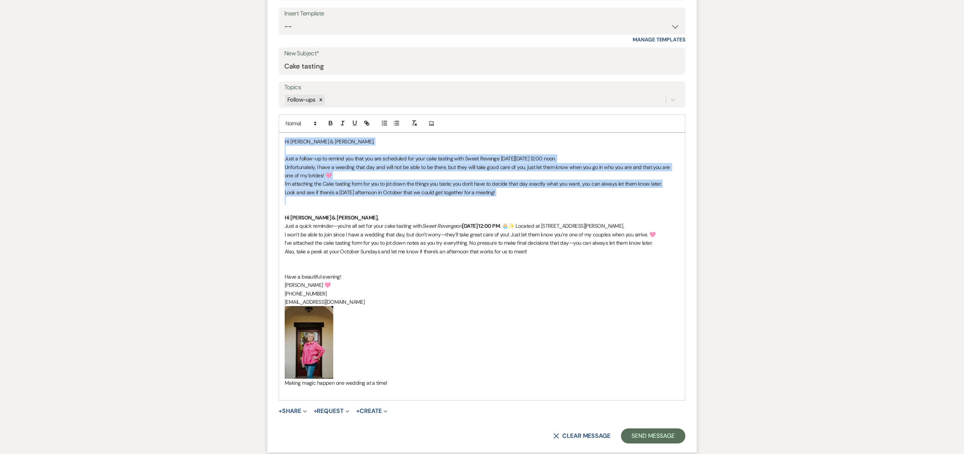
drag, startPoint x: 285, startPoint y: 142, endPoint x: 550, endPoint y: 204, distance: 271.7
click at [550, 204] on div "Hi [PERSON_NAME] & [PERSON_NAME], Just a follow-up to remind you that you are s…" at bounding box center [482, 266] width 406 height 267
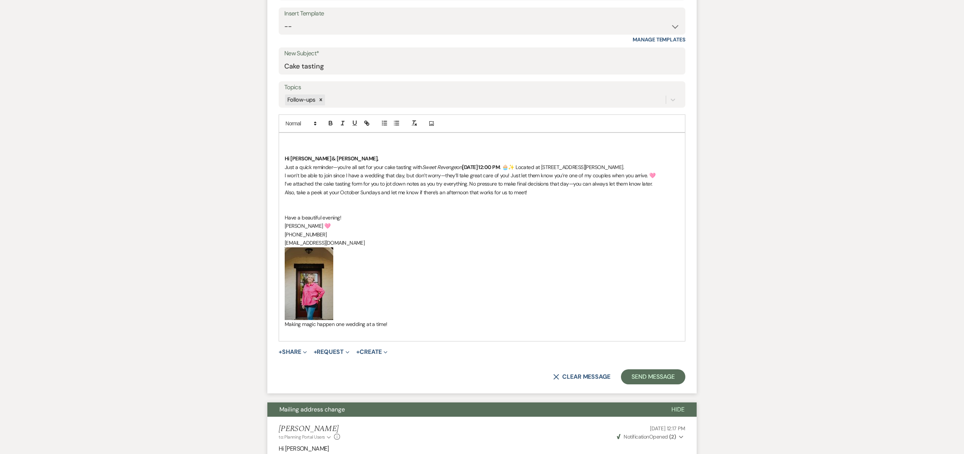
click at [285, 157] on strong "Hi [PERSON_NAME] & [PERSON_NAME]," at bounding box center [332, 158] width 94 height 7
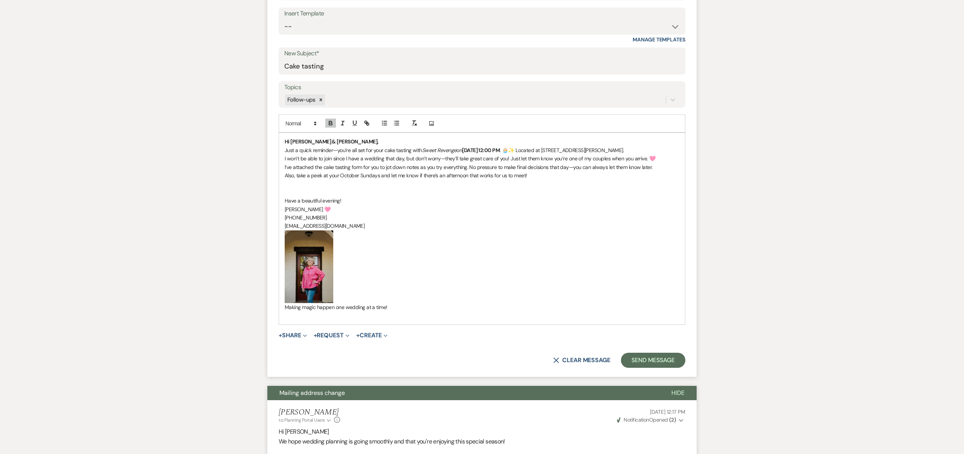
click at [284, 175] on div "Hi [PERSON_NAME] & [PERSON_NAME], Just a quick reminder—you’re all set for your…" at bounding box center [482, 228] width 406 height 191
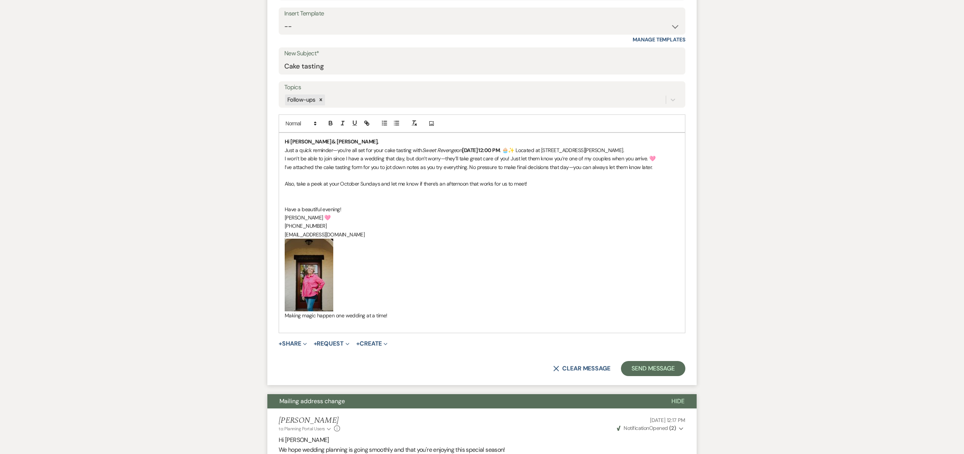
click at [294, 200] on p at bounding box center [482, 201] width 395 height 8
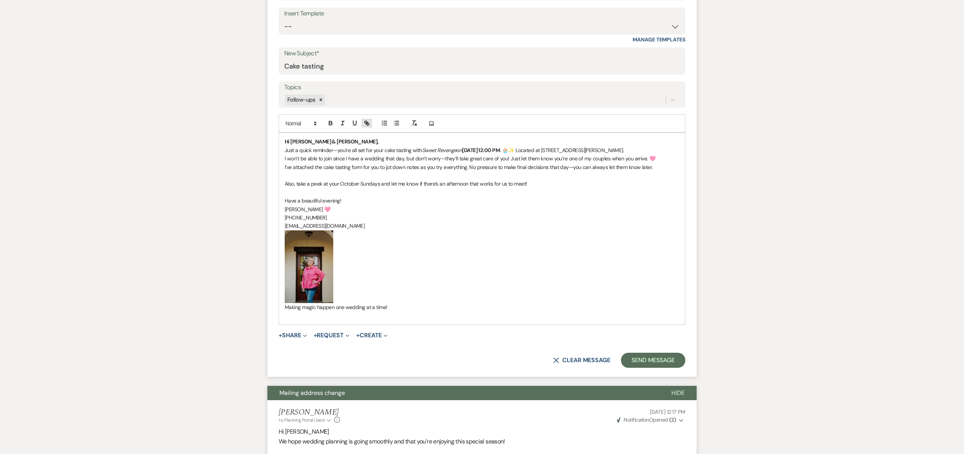
click at [367, 122] on icon "button" at bounding box center [366, 122] width 3 height 3
click at [300, 335] on button "+ Share Expand" at bounding box center [293, 336] width 28 height 6
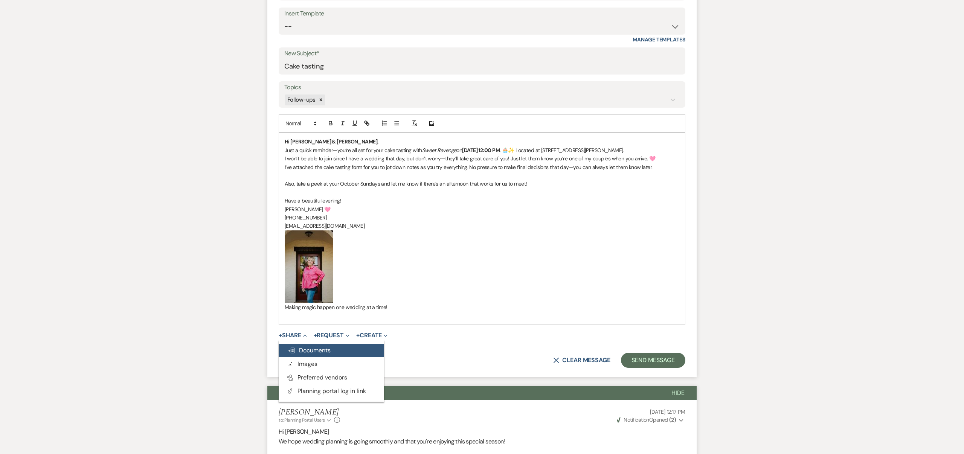
click at [305, 349] on span "Doc Upload Documents" at bounding box center [309, 351] width 43 height 8
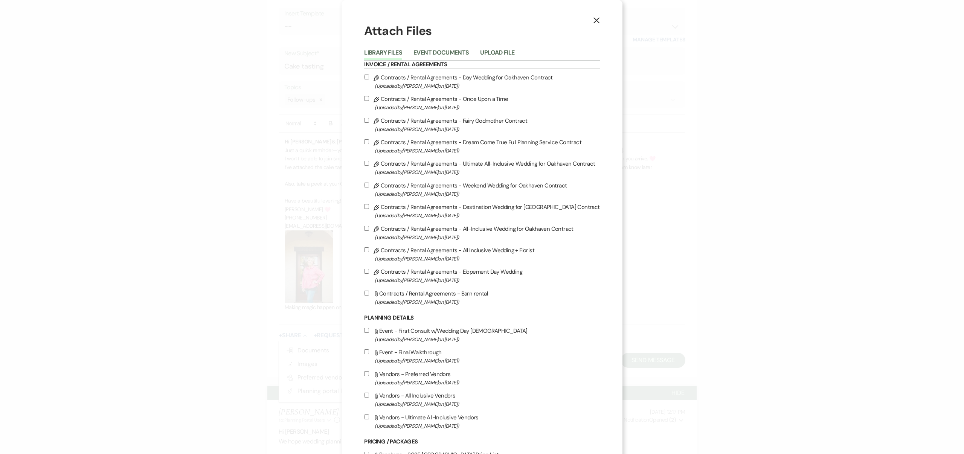
click at [509, 51] on button "Upload File" at bounding box center [497, 55] width 34 height 11
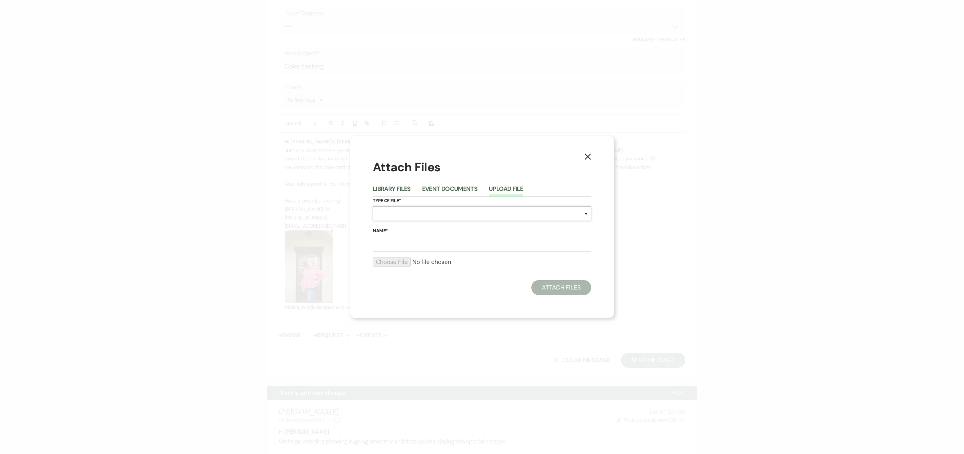
click at [413, 212] on select "Special Event Insurance Vendor Certificate of Insurance Contracts / Rental Agre…" at bounding box center [482, 213] width 219 height 15
click at [410, 245] on input "Name*" at bounding box center [482, 244] width 219 height 15
click at [385, 262] on input "file" at bounding box center [482, 262] width 219 height 9
click at [563, 288] on button "Attach Files" at bounding box center [562, 290] width 60 height 15
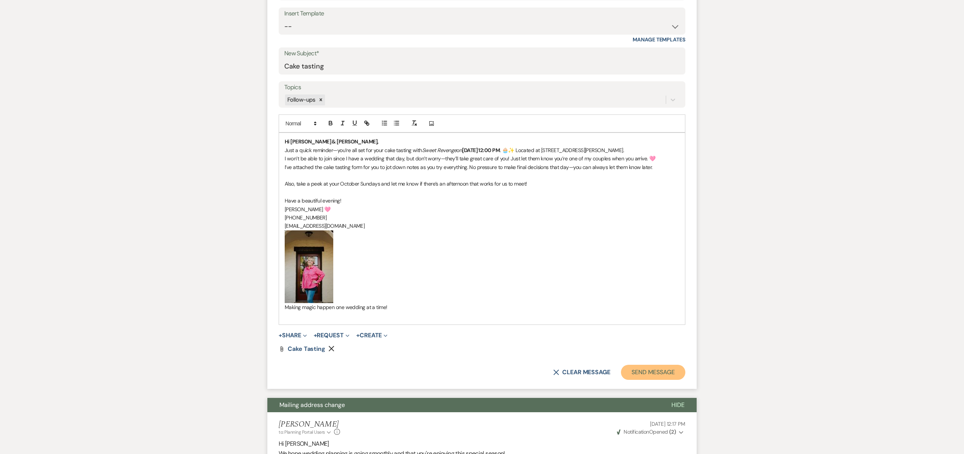
click at [653, 370] on button "Send Message" at bounding box center [653, 372] width 64 height 15
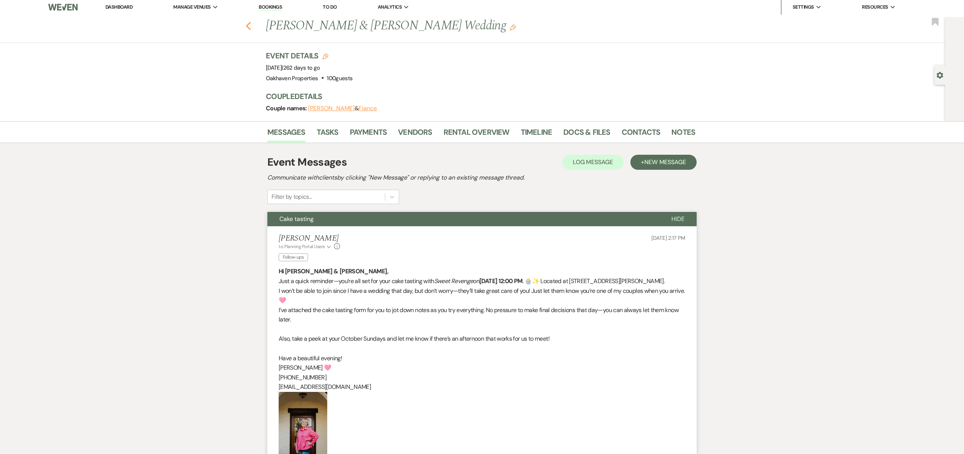
click at [248, 25] on icon "Previous" at bounding box center [249, 25] width 6 height 9
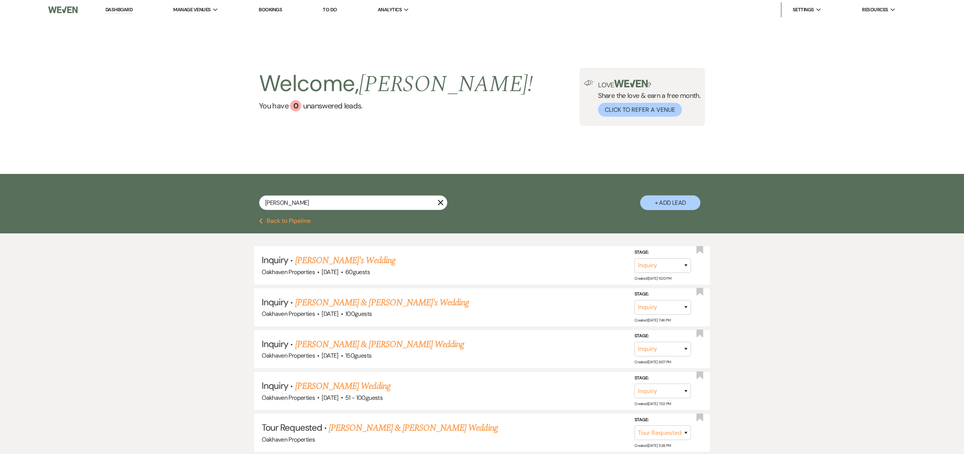
click at [441, 202] on icon "X" at bounding box center [441, 203] width 6 height 6
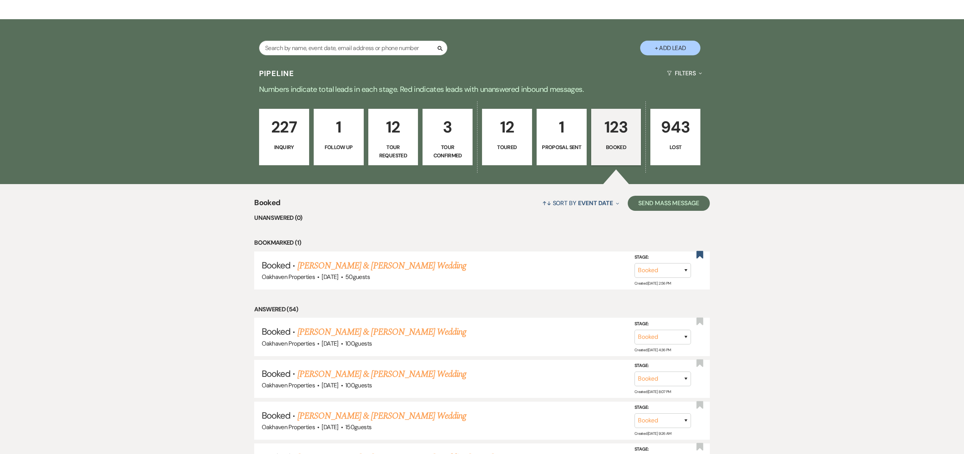
scroll to position [154, 0]
click at [335, 49] on input "text" at bounding box center [353, 48] width 188 height 15
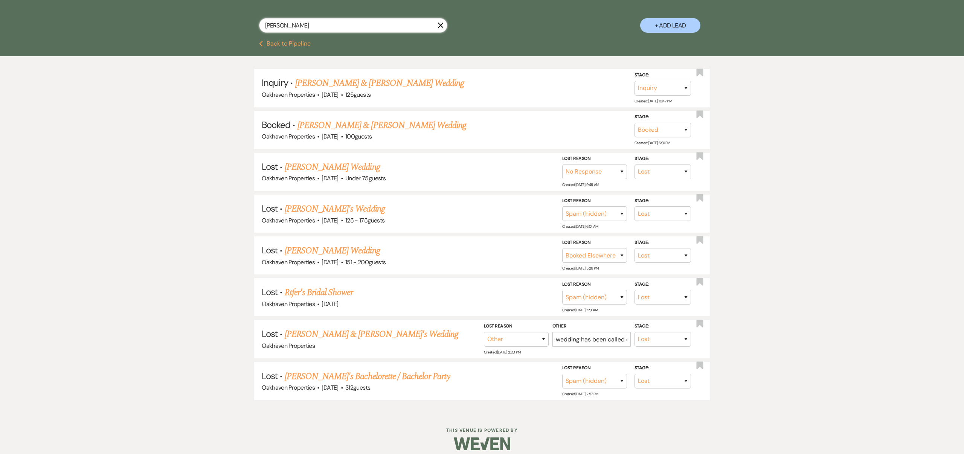
scroll to position [182, 0]
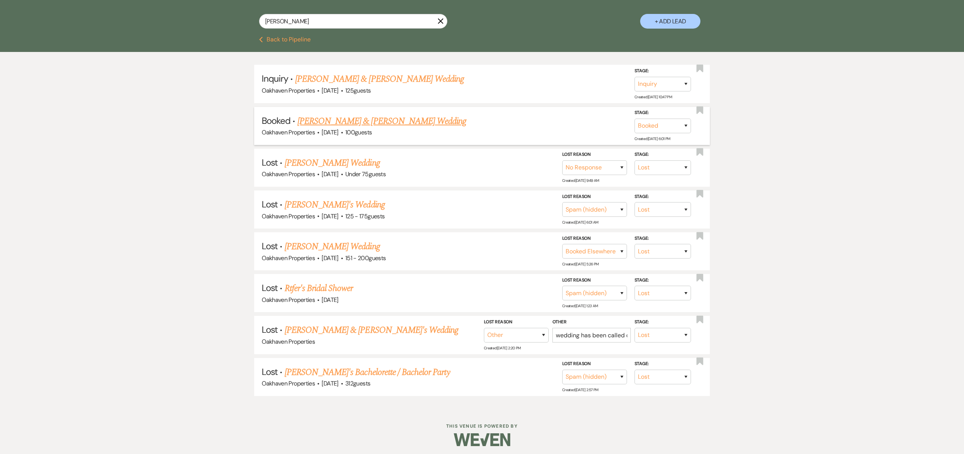
click at [416, 119] on link "[PERSON_NAME] & [PERSON_NAME] Wedding" at bounding box center [382, 122] width 169 height 14
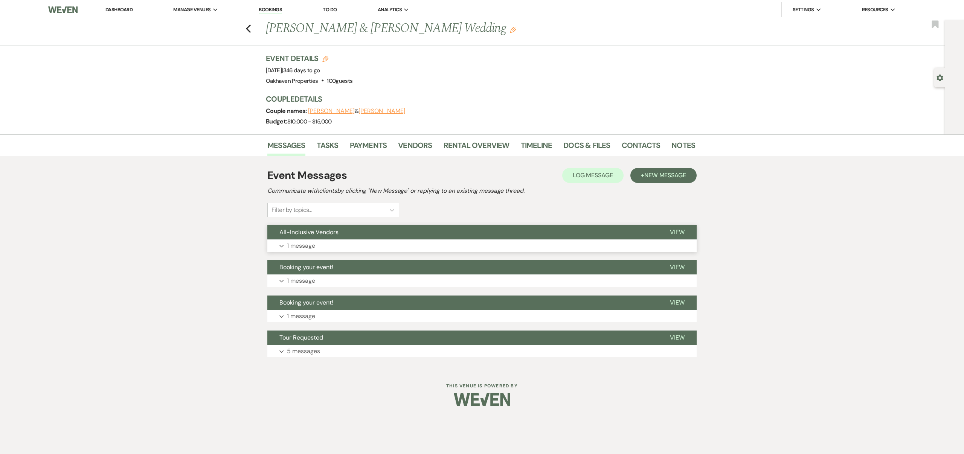
click at [681, 230] on span "View" at bounding box center [677, 232] width 15 height 8
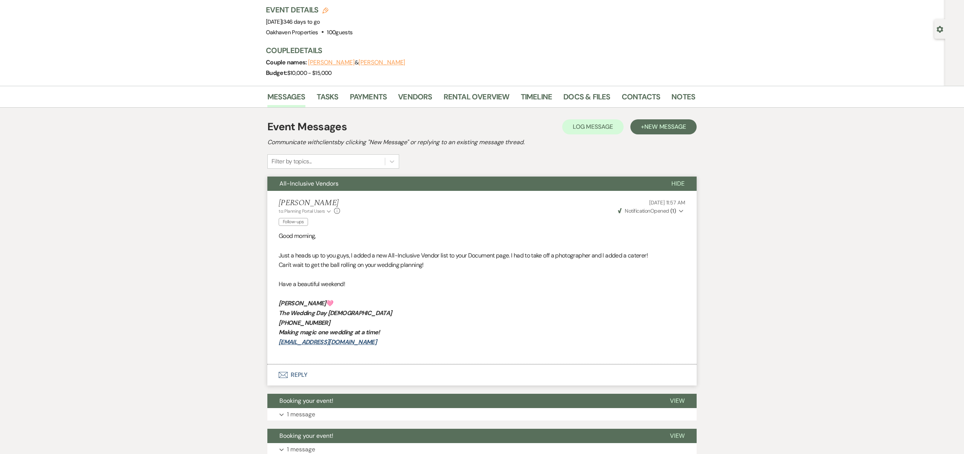
scroll to position [61, 0]
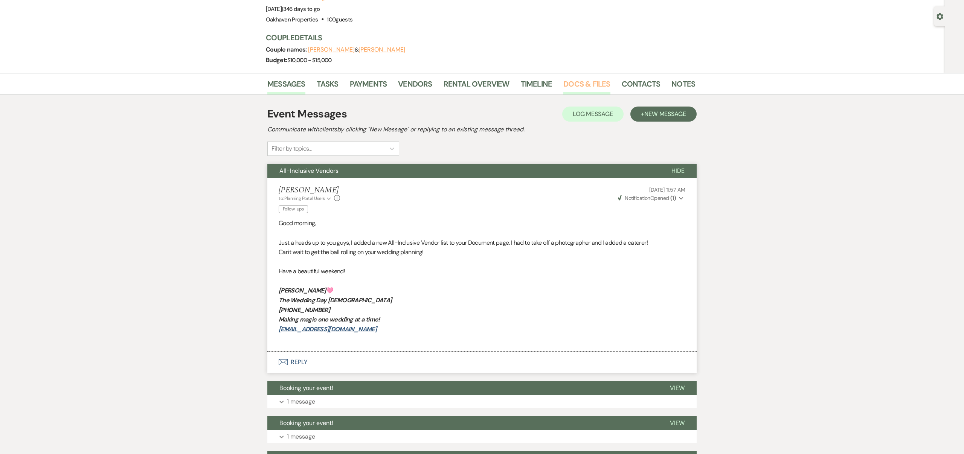
click at [574, 84] on link "Docs & Files" at bounding box center [587, 86] width 47 height 17
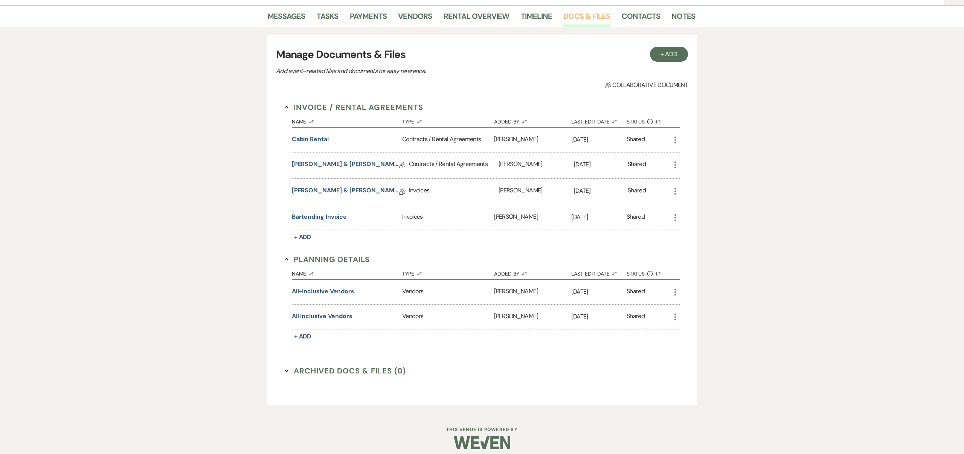
scroll to position [134, 0]
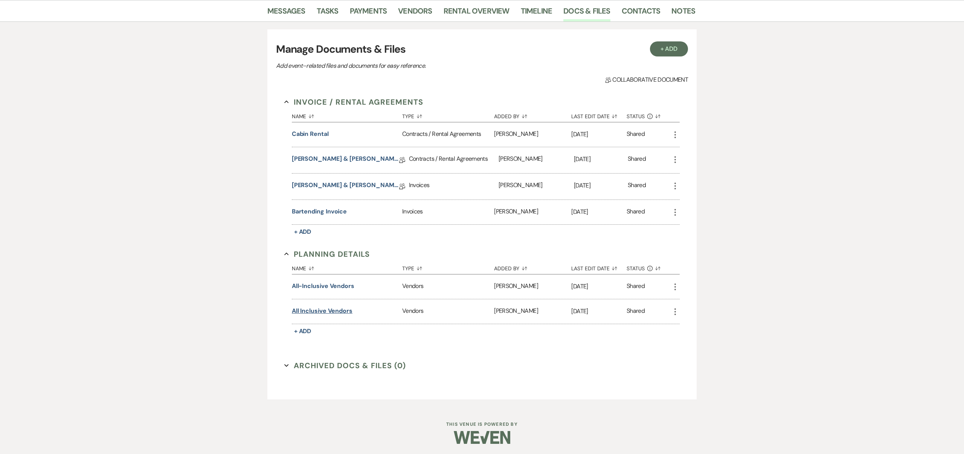
click at [344, 309] on button "All Inclusive Vendors" at bounding box center [322, 311] width 61 height 9
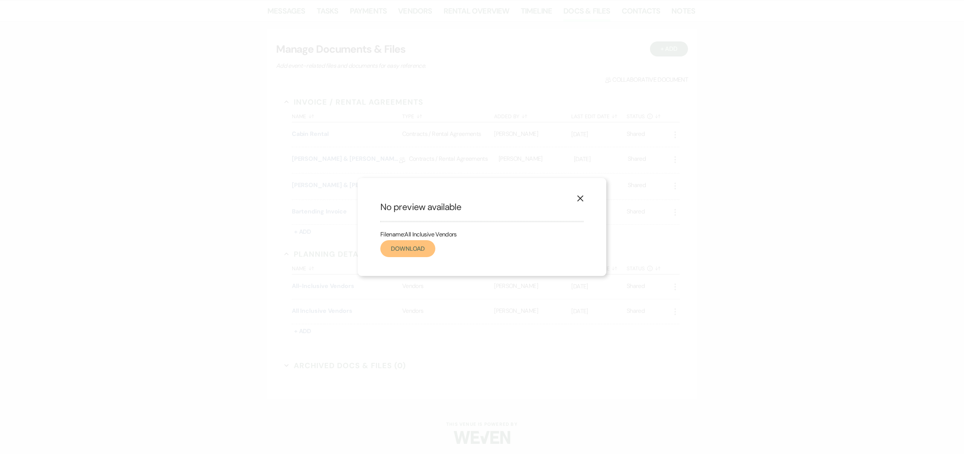
click at [413, 245] on link "Download" at bounding box center [408, 248] width 55 height 17
click at [581, 199] on use "button" at bounding box center [581, 199] width 6 height 6
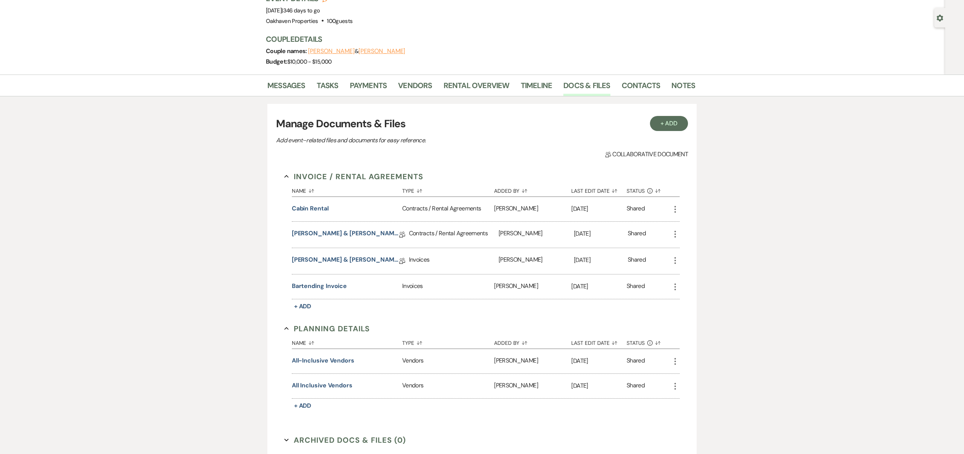
scroll to position [0, 0]
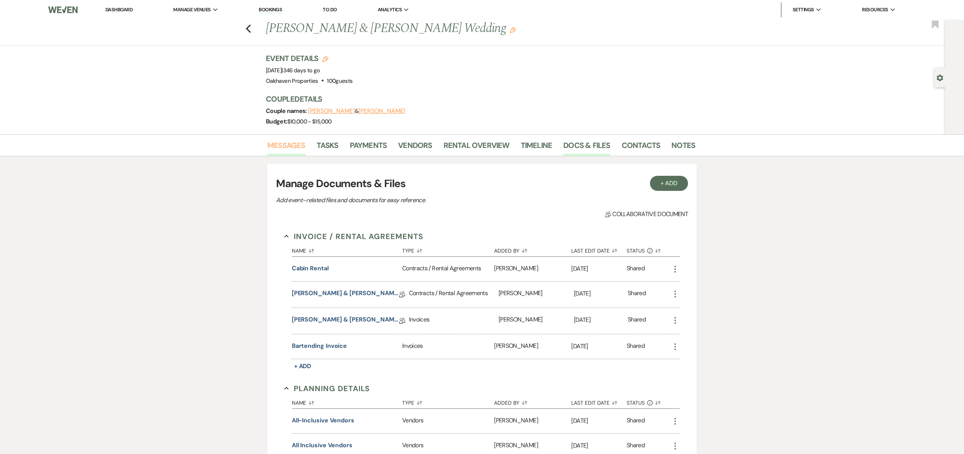
click at [287, 144] on link "Messages" at bounding box center [286, 147] width 38 height 17
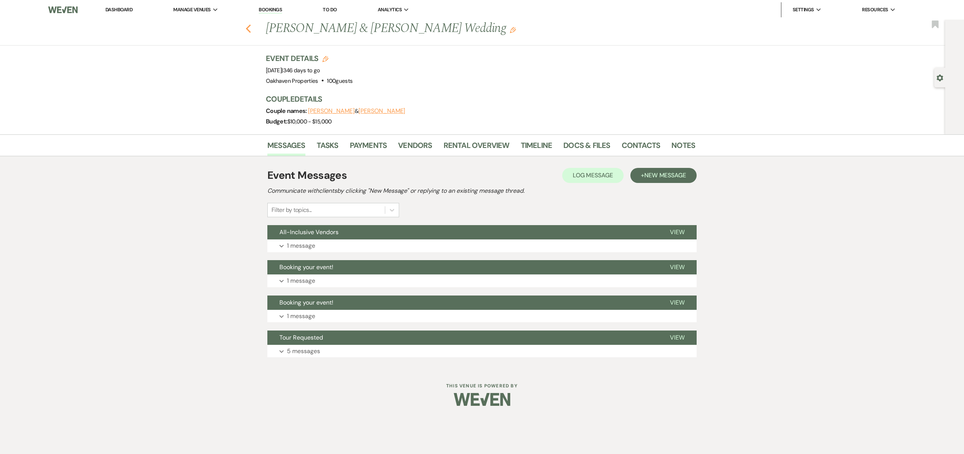
click at [249, 27] on use "button" at bounding box center [248, 28] width 5 height 8
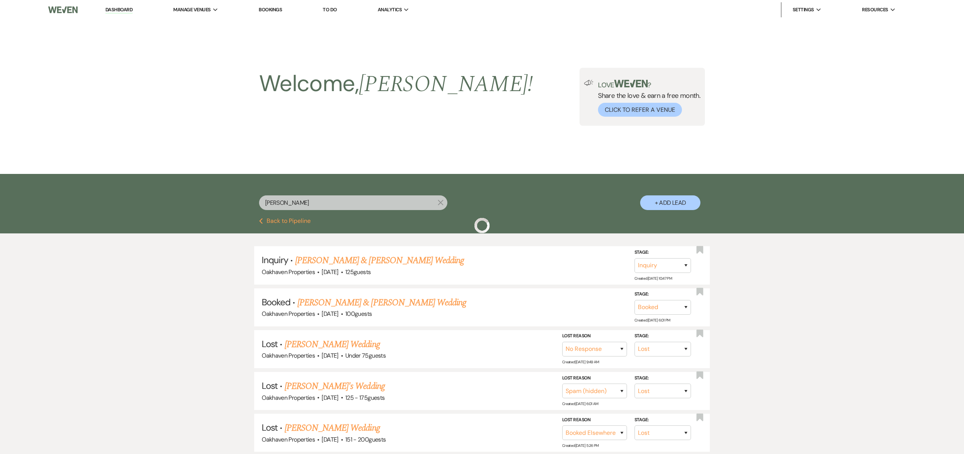
scroll to position [182, 0]
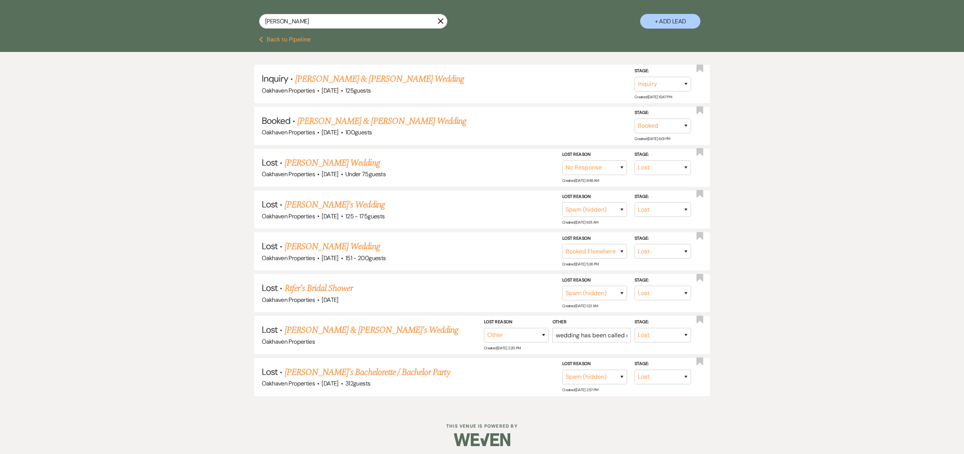
click at [440, 21] on use "button" at bounding box center [441, 21] width 6 height 6
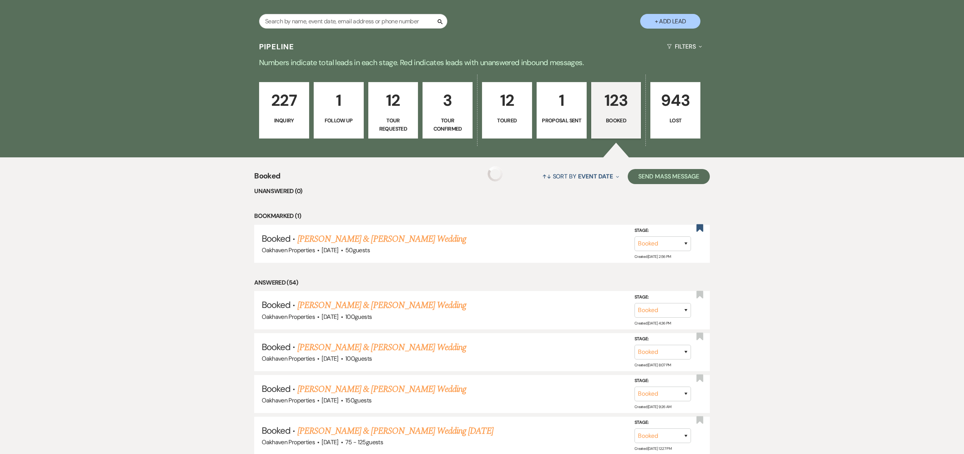
scroll to position [154, 0]
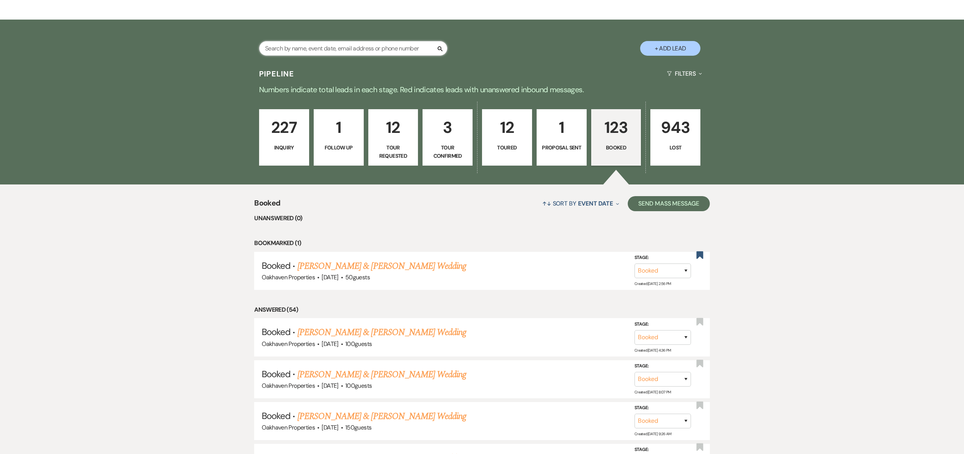
click at [389, 47] on input "text" at bounding box center [353, 48] width 188 height 15
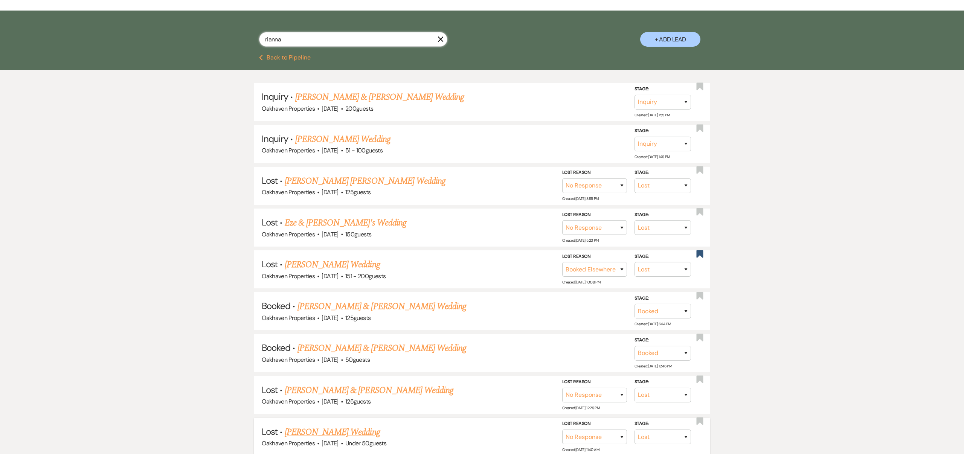
scroll to position [162, 0]
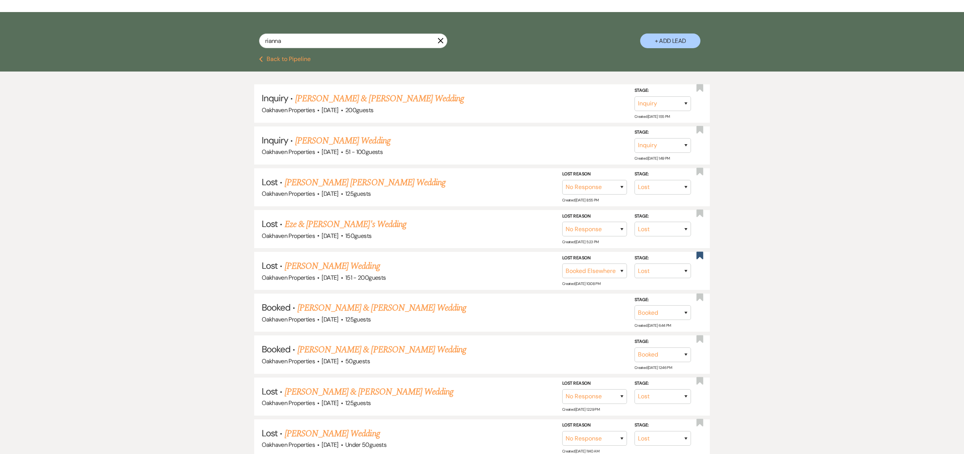
click at [435, 308] on link "[PERSON_NAME] & [PERSON_NAME] Wedding" at bounding box center [382, 308] width 169 height 14
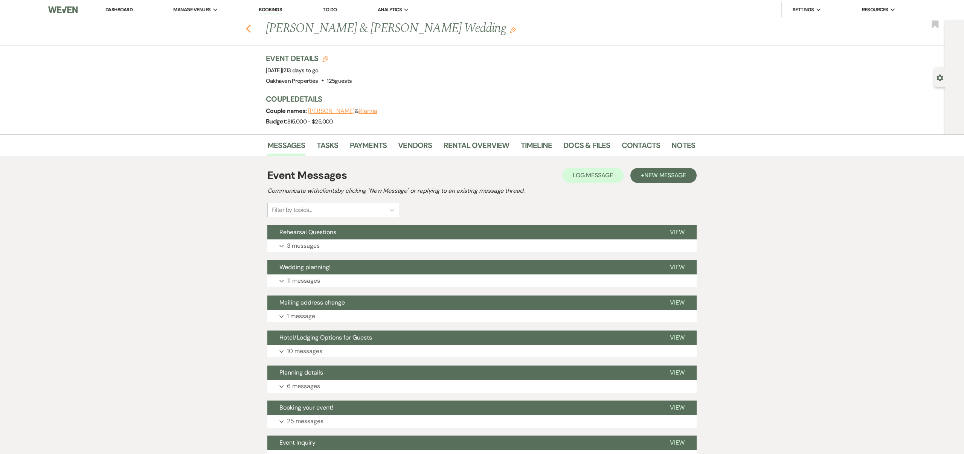
click at [248, 28] on icon "Previous" at bounding box center [249, 28] width 6 height 9
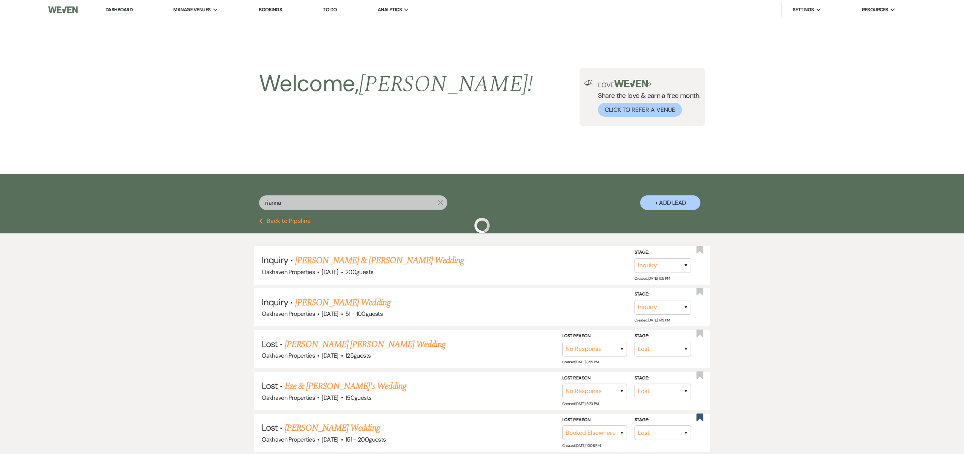
scroll to position [160, 0]
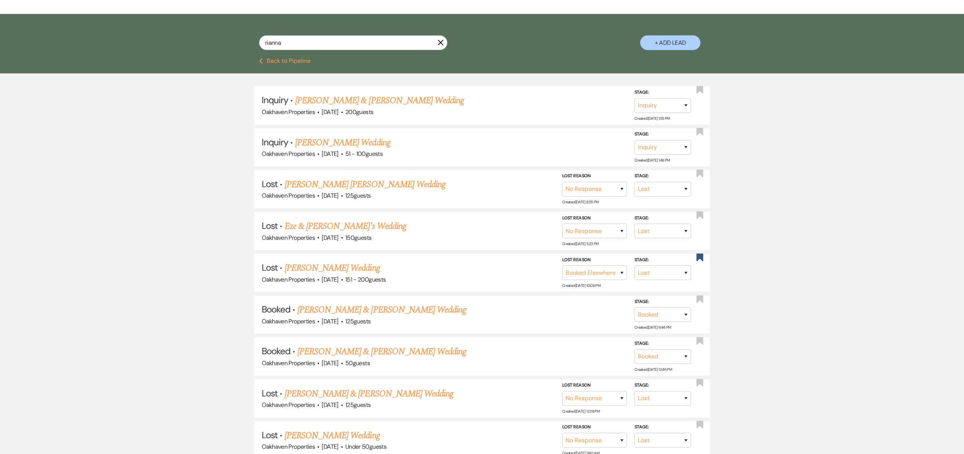
click at [441, 43] on use "button" at bounding box center [441, 43] width 6 height 6
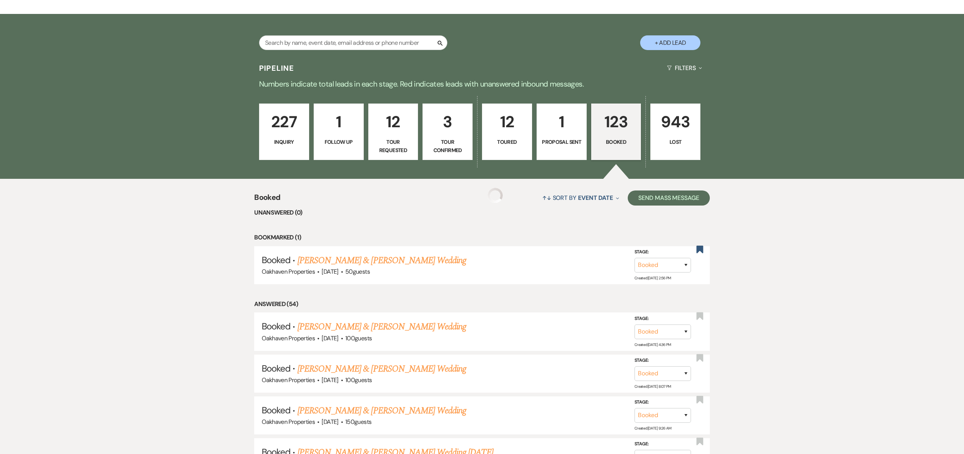
scroll to position [154, 0]
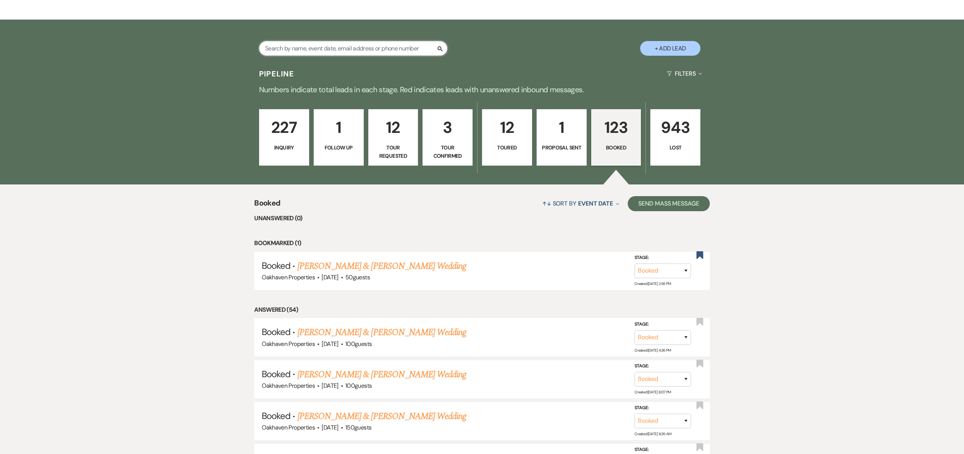
click at [406, 48] on input "text" at bounding box center [353, 48] width 188 height 15
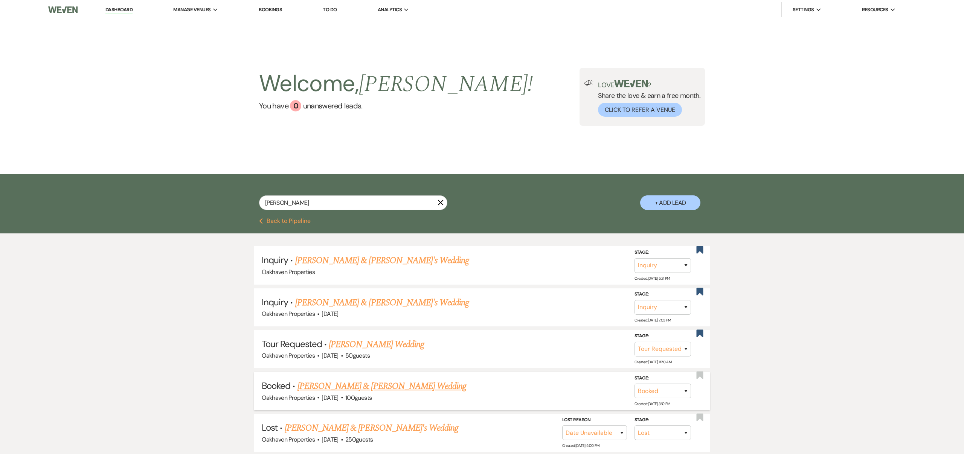
click at [409, 386] on link "[PERSON_NAME] & [PERSON_NAME] Wedding" at bounding box center [382, 387] width 169 height 14
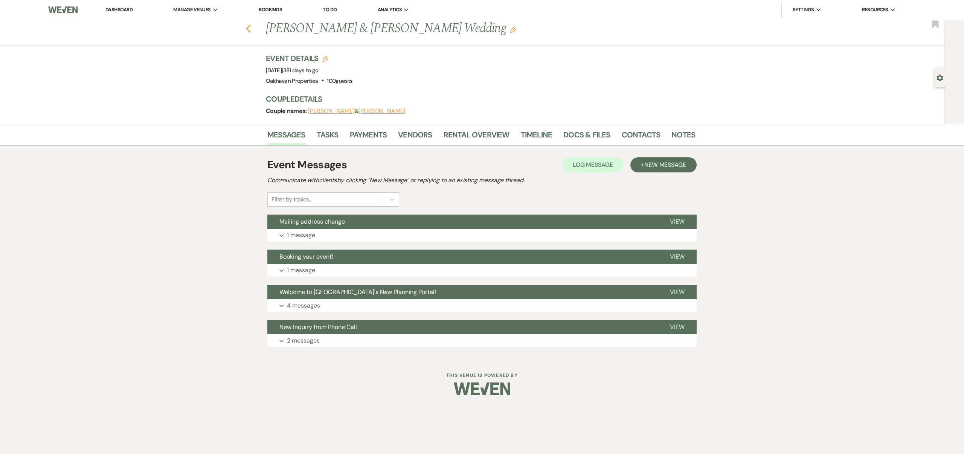
click at [248, 29] on use "button" at bounding box center [248, 28] width 5 height 8
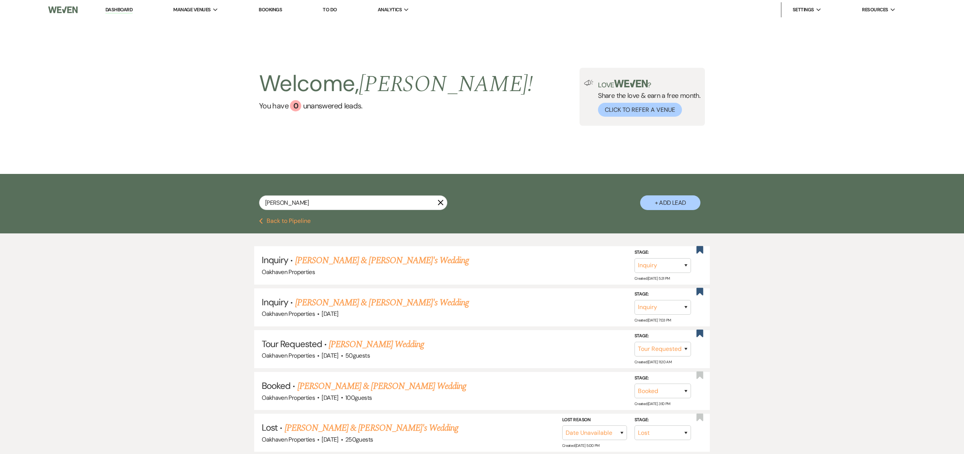
click at [440, 203] on use "button" at bounding box center [441, 203] width 6 height 6
